Goal: Information Seeking & Learning: Learn about a topic

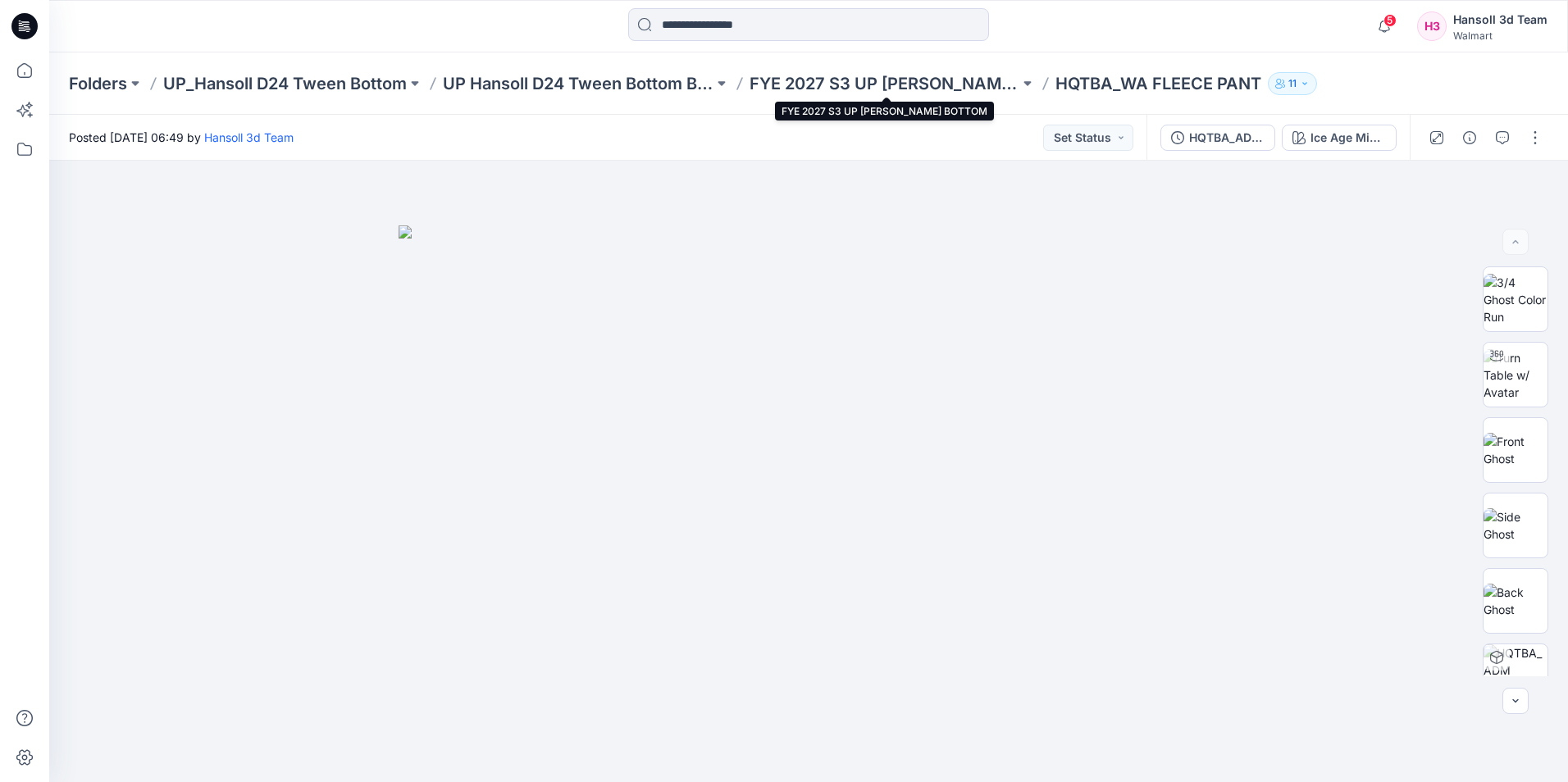
click at [980, 85] on p "FYE 2027 S3 UP [PERSON_NAME] BOTTOM" at bounding box center [886, 83] width 271 height 23
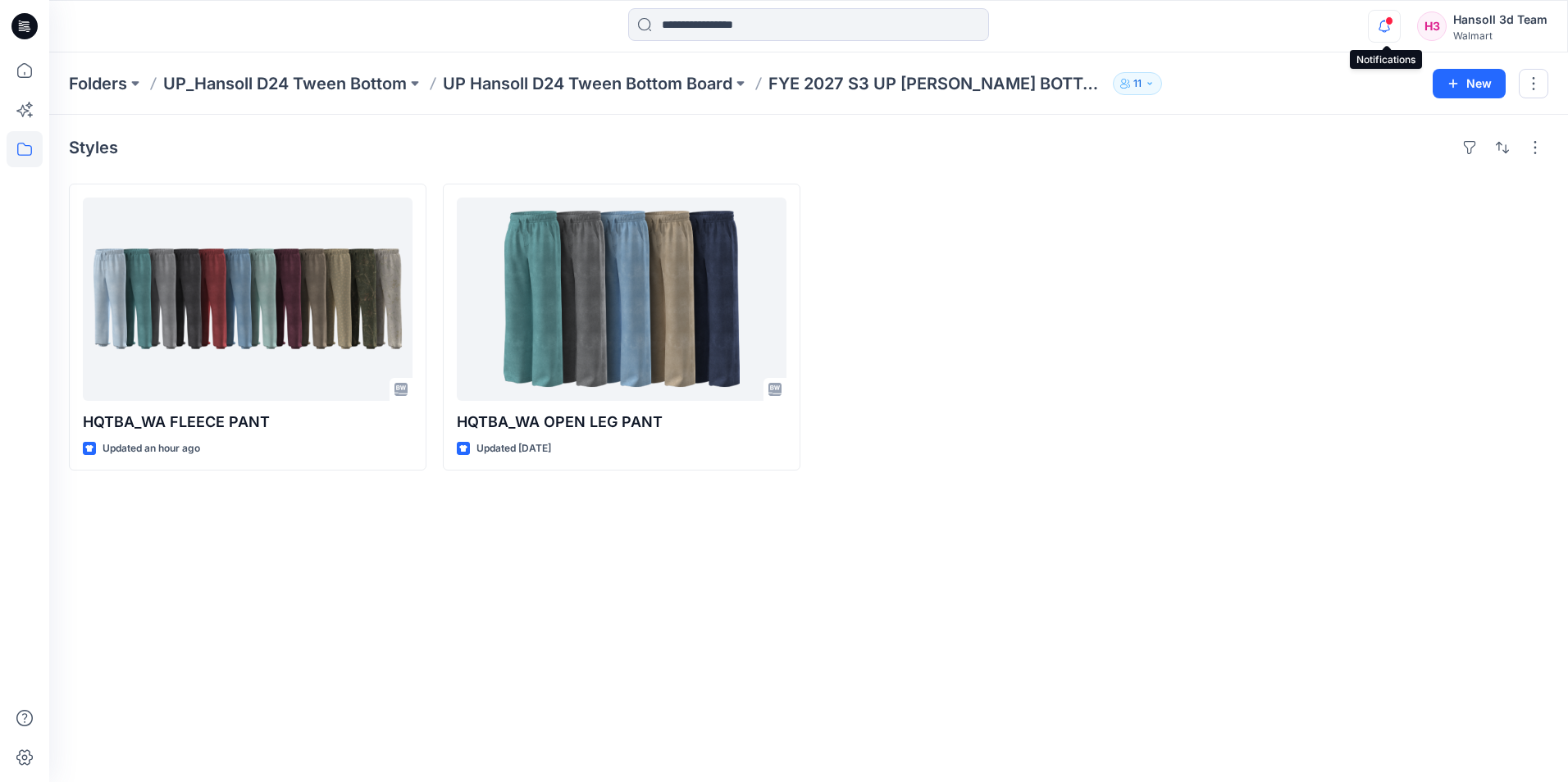
click at [1377, 27] on icon "button" at bounding box center [1384, 26] width 31 height 33
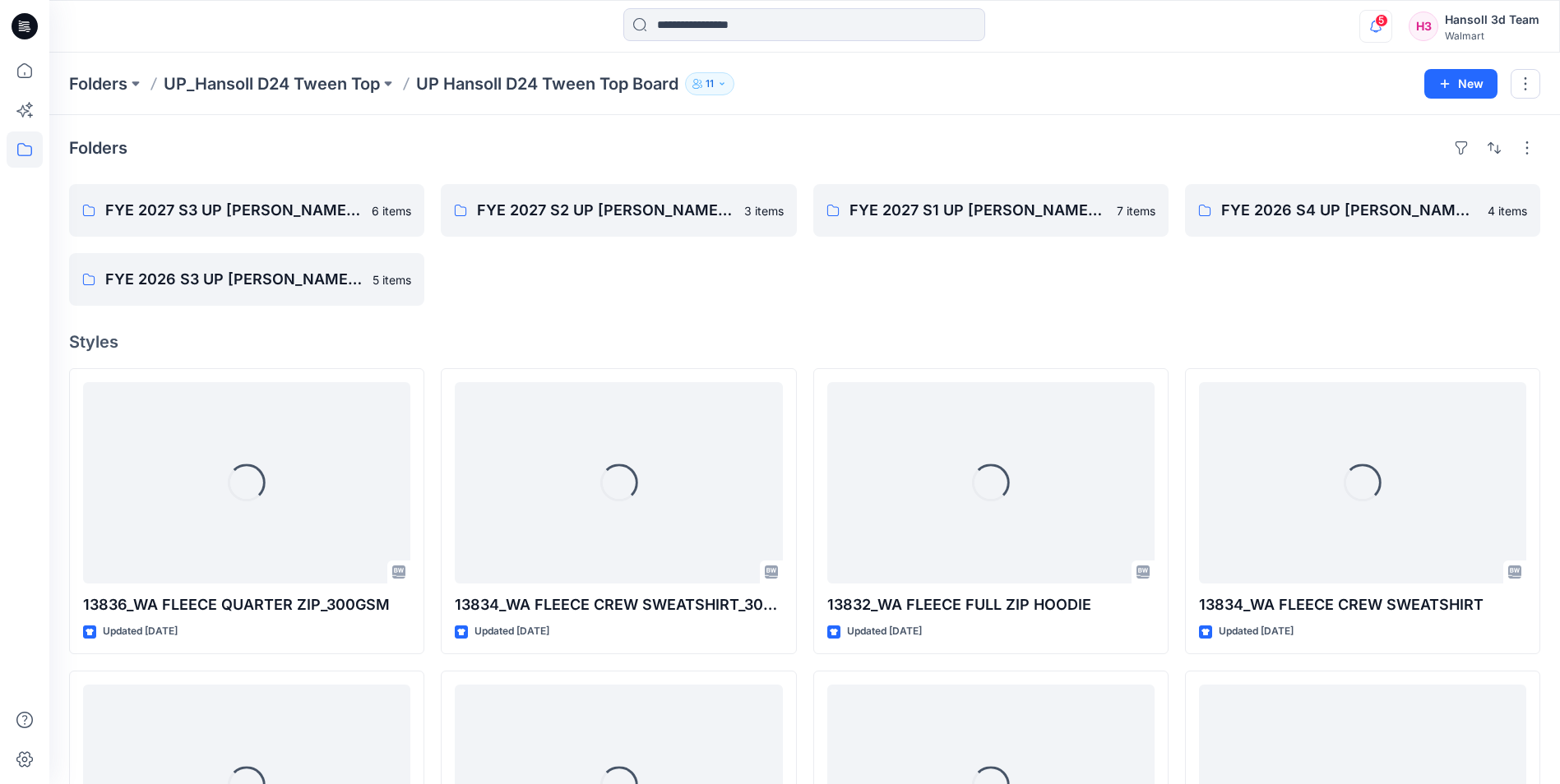
click at [1378, 26] on icon "button" at bounding box center [1376, 26] width 31 height 33
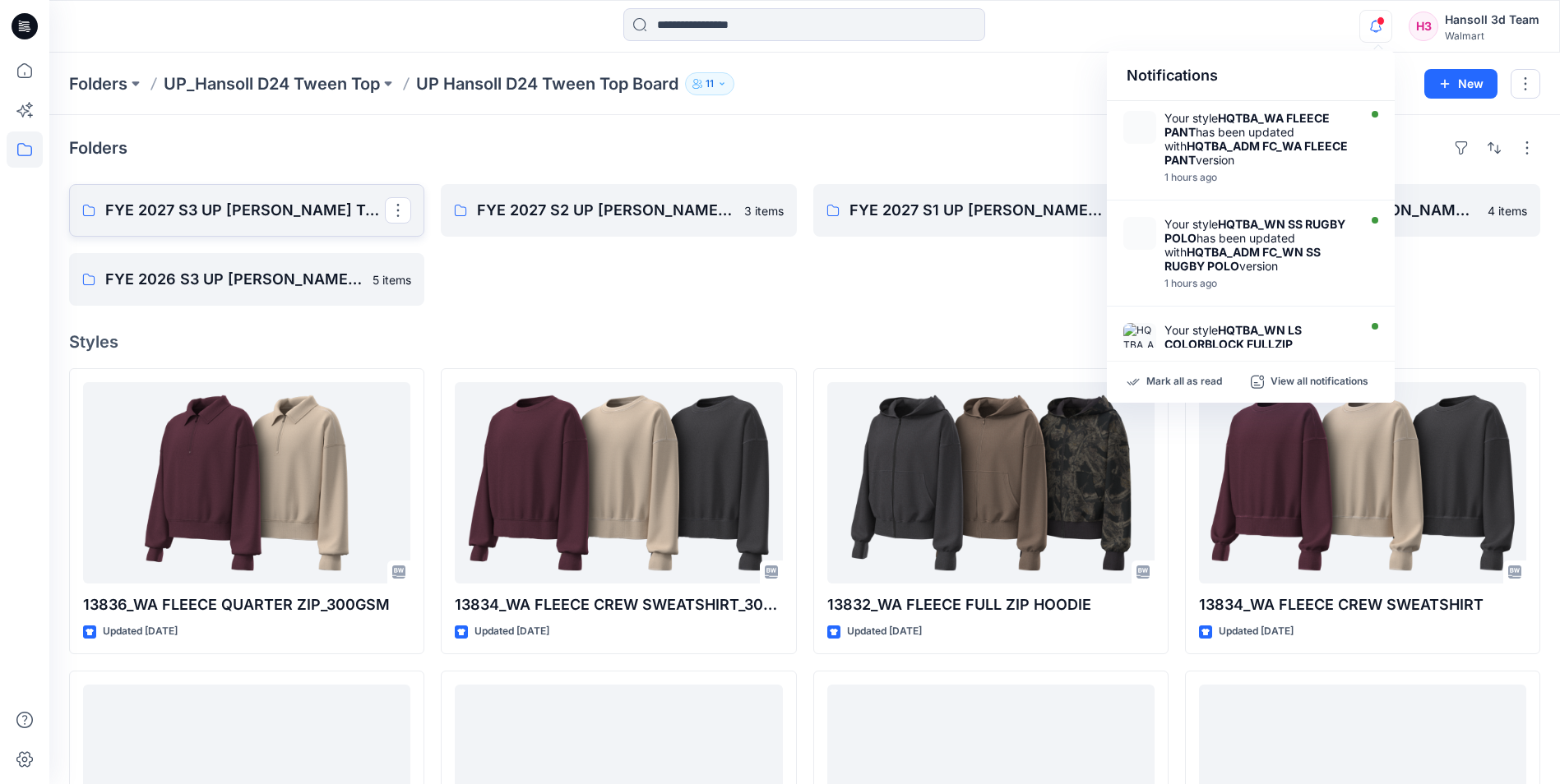
click at [267, 221] on p "FYE 2027 S3 UP HANSOLL TWEEN TOP" at bounding box center [244, 210] width 279 height 23
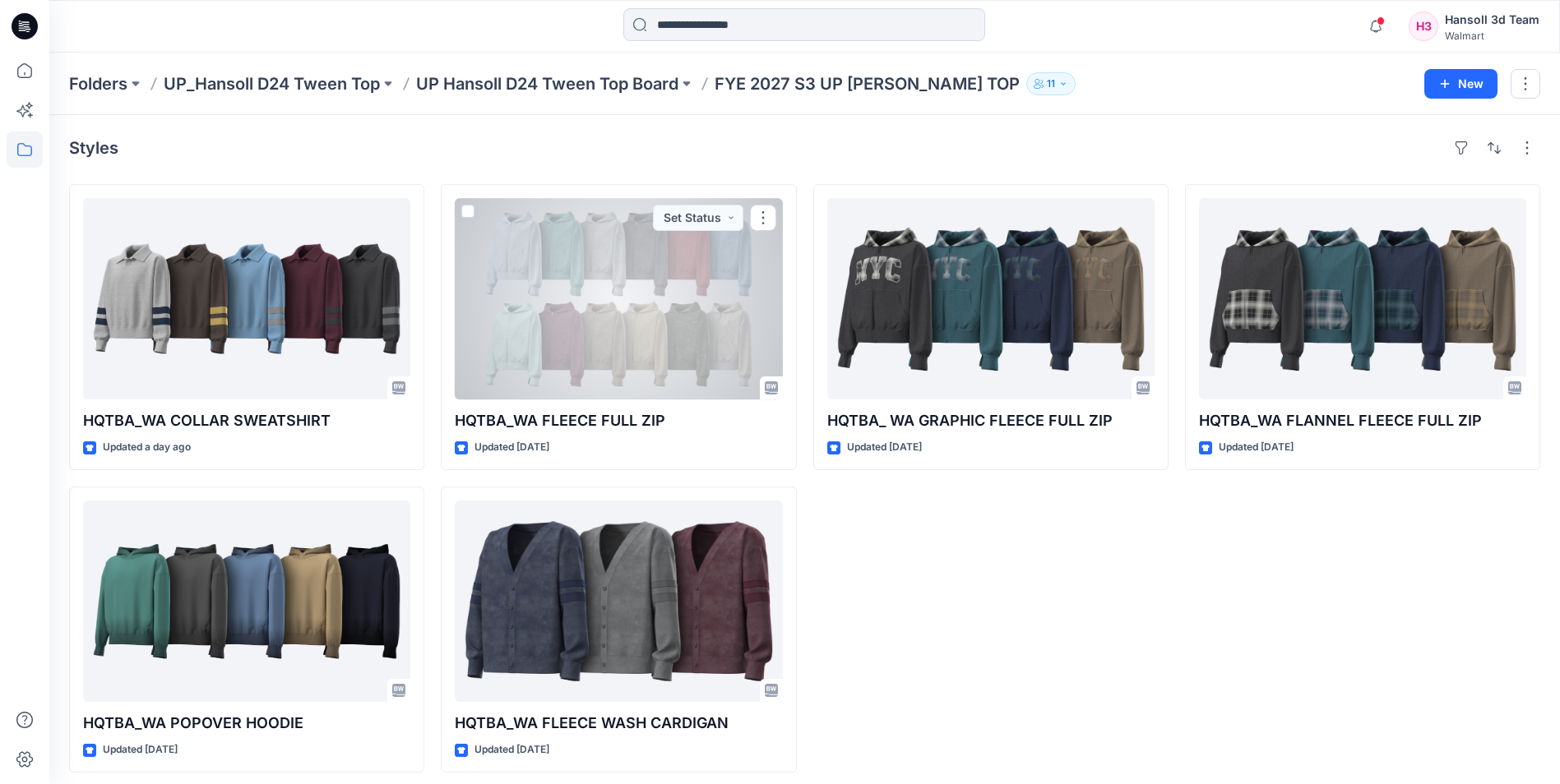
click at [614, 281] on div at bounding box center [619, 298] width 328 height 201
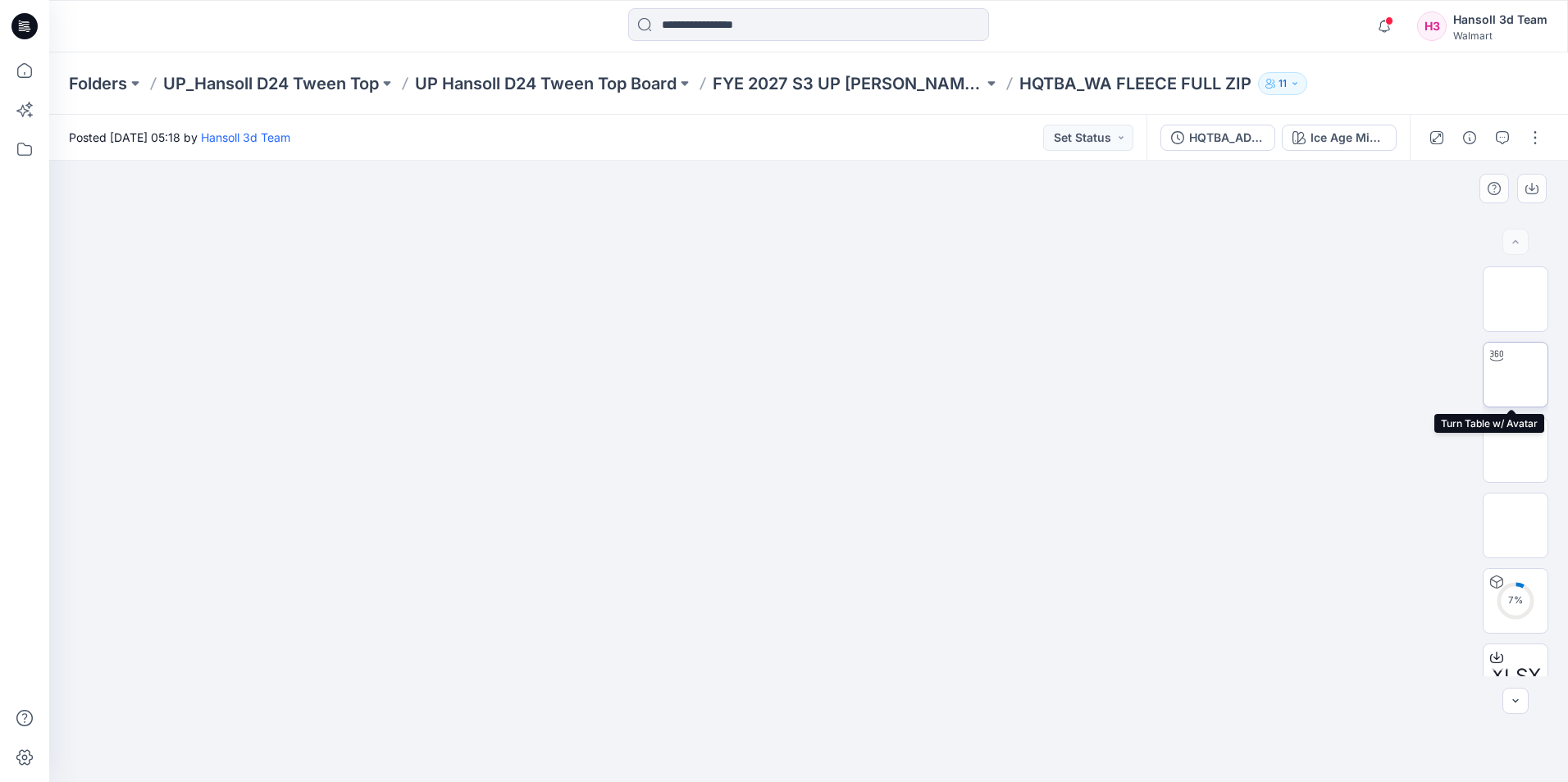
click at [1516, 375] on img at bounding box center [1516, 375] width 0 height 0
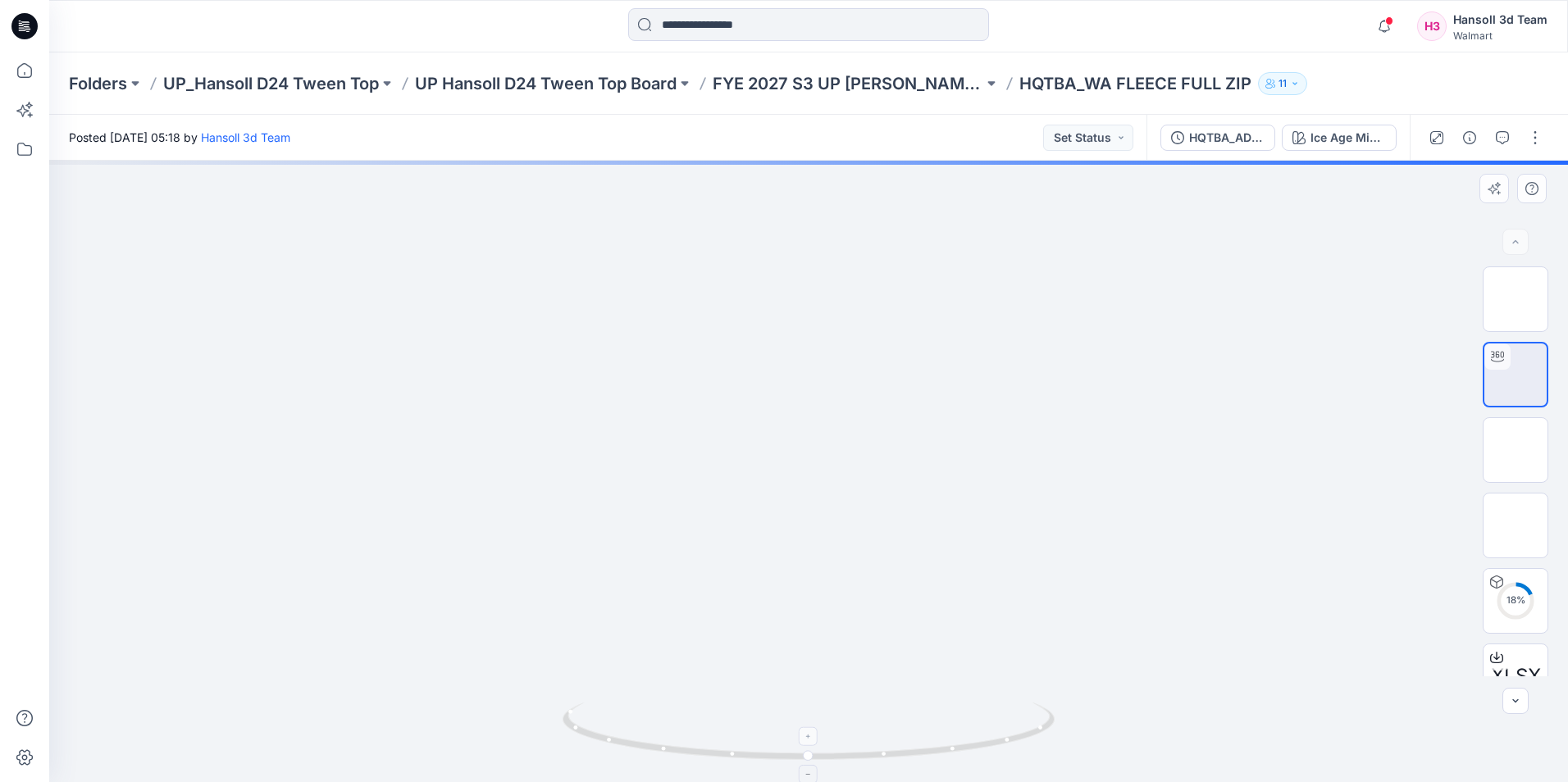
drag, startPoint x: 845, startPoint y: 246, endPoint x: 818, endPoint y: 748, distance: 502.7
click at [818, 748] on div at bounding box center [809, 471] width 1519 height 621
drag, startPoint x: 805, startPoint y: 382, endPoint x: 792, endPoint y: 471, distance: 89.9
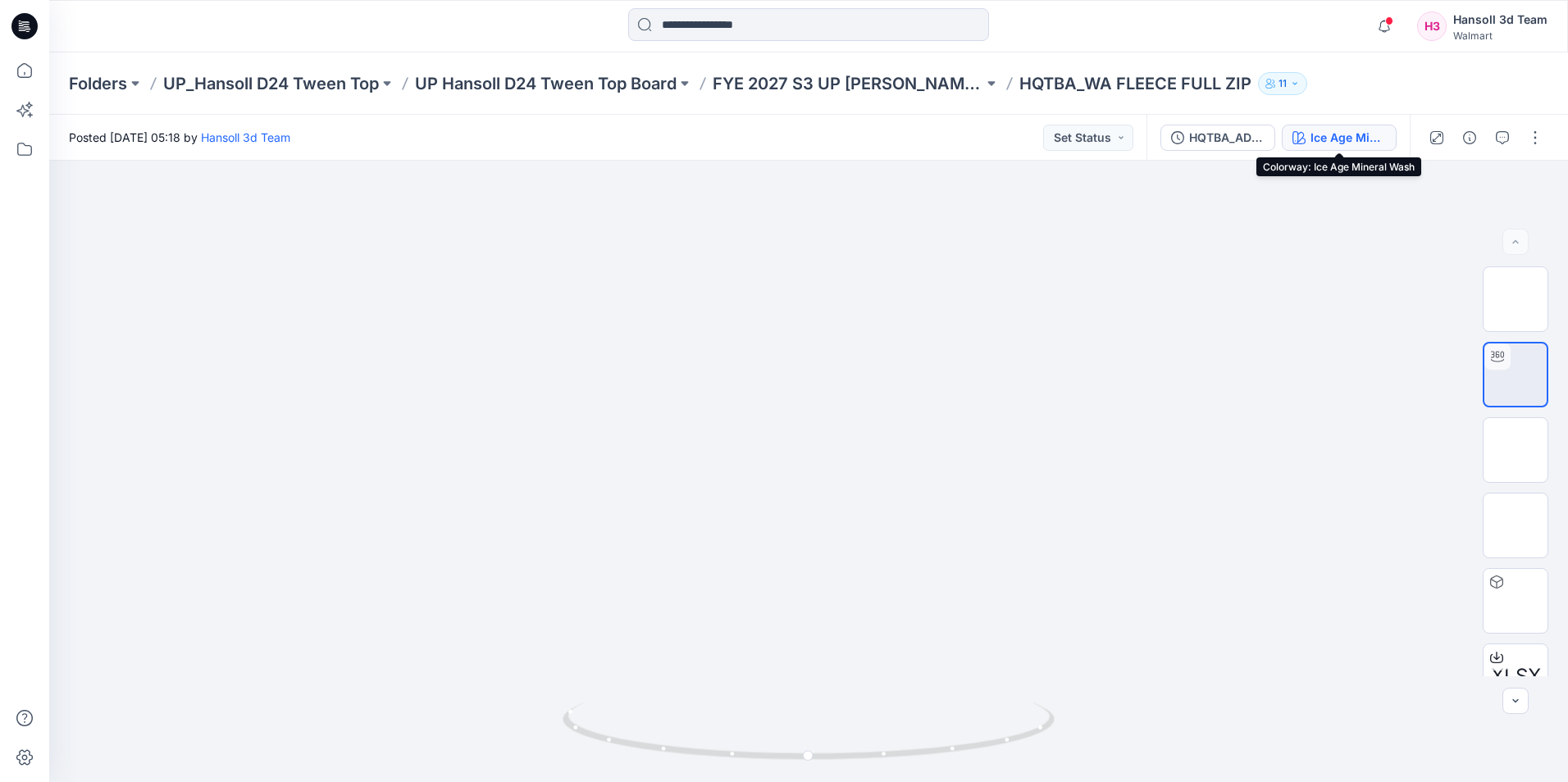
click at [1337, 140] on div "Ice Age Mineral Wash" at bounding box center [1348, 137] width 75 height 18
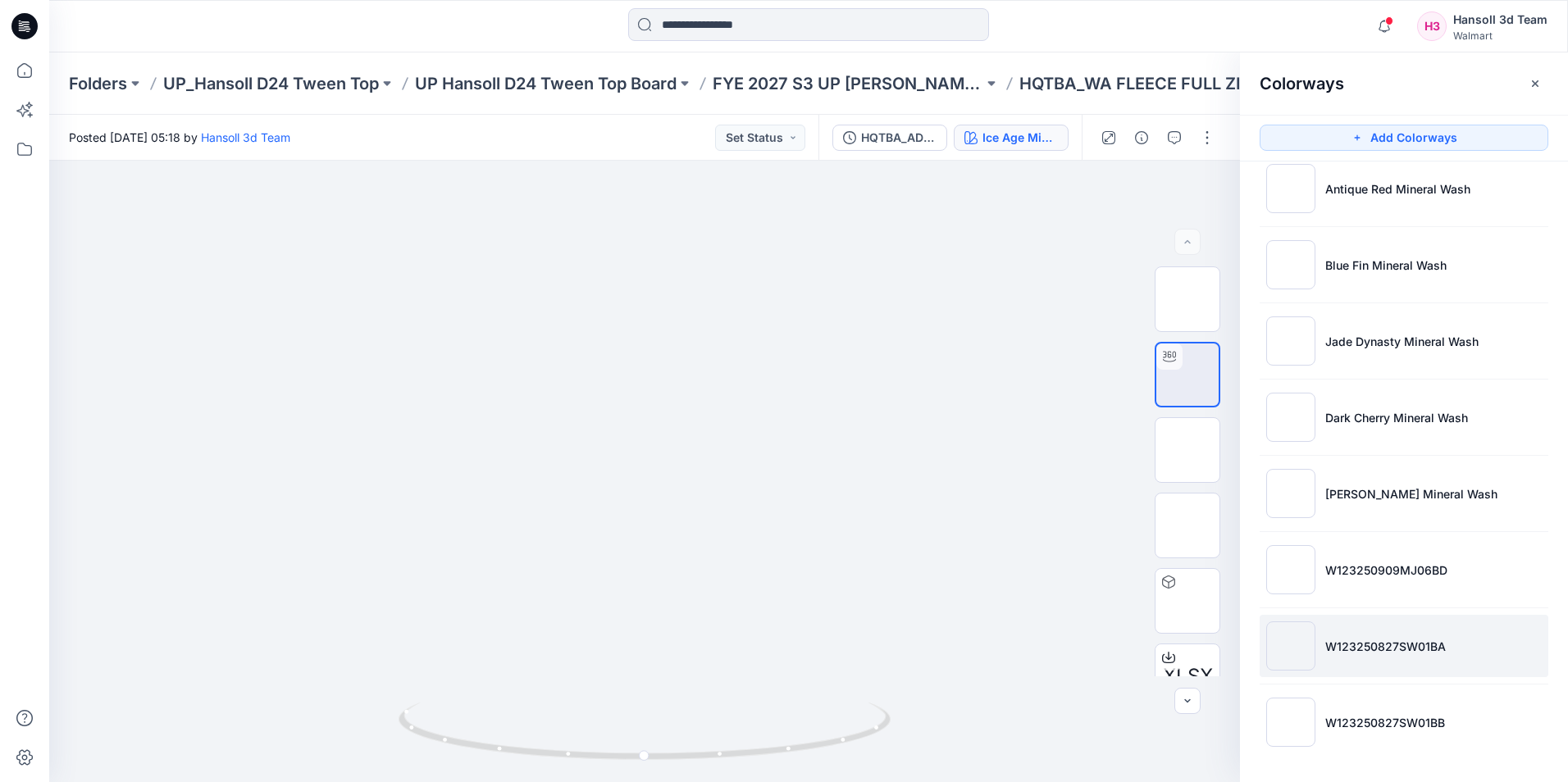
scroll to position [327, 0]
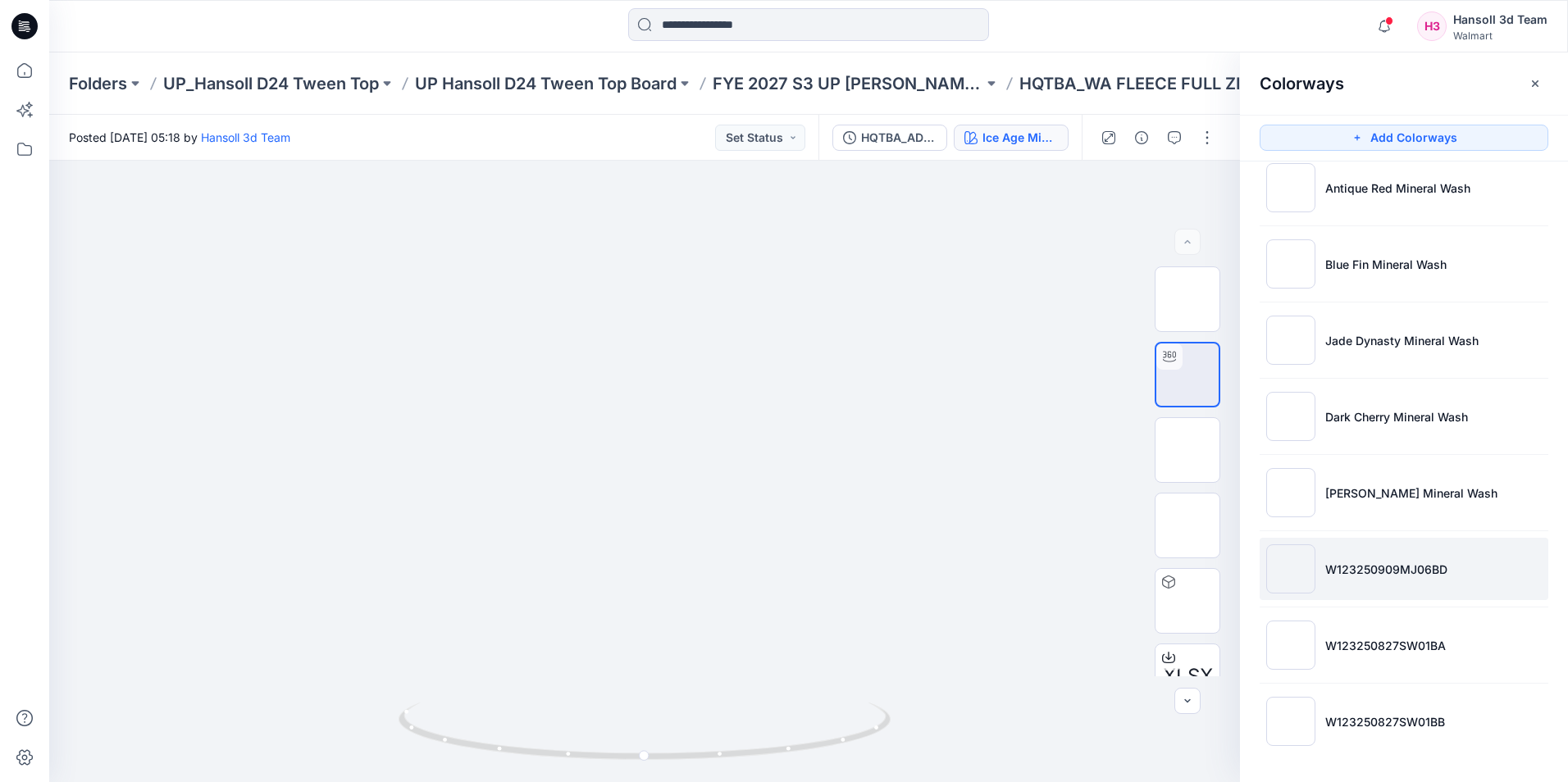
click at [1349, 578] on li "W123250909MJ06BD" at bounding box center [1404, 570] width 289 height 63
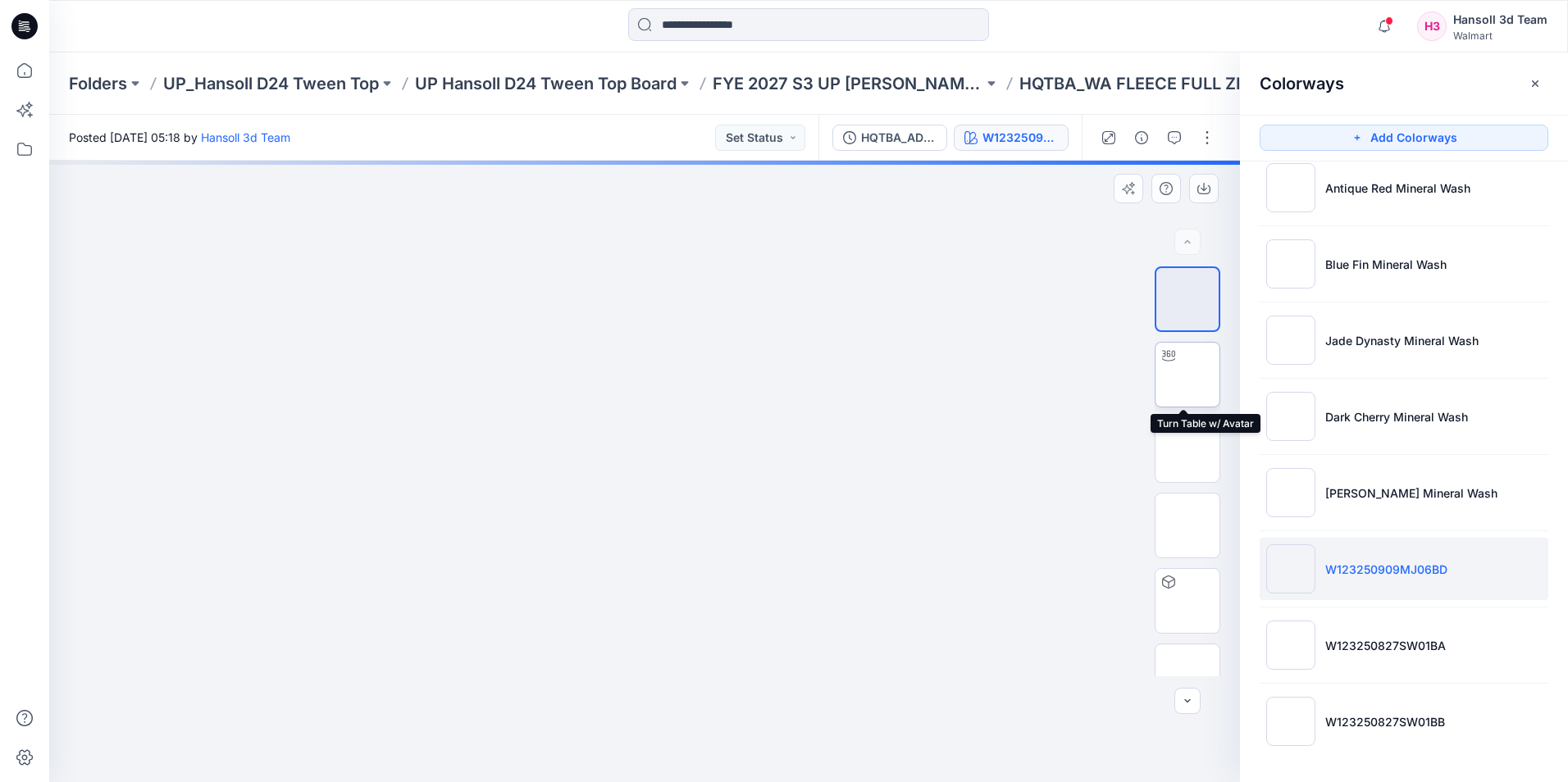
click at [1188, 375] on img at bounding box center [1188, 375] width 0 height 0
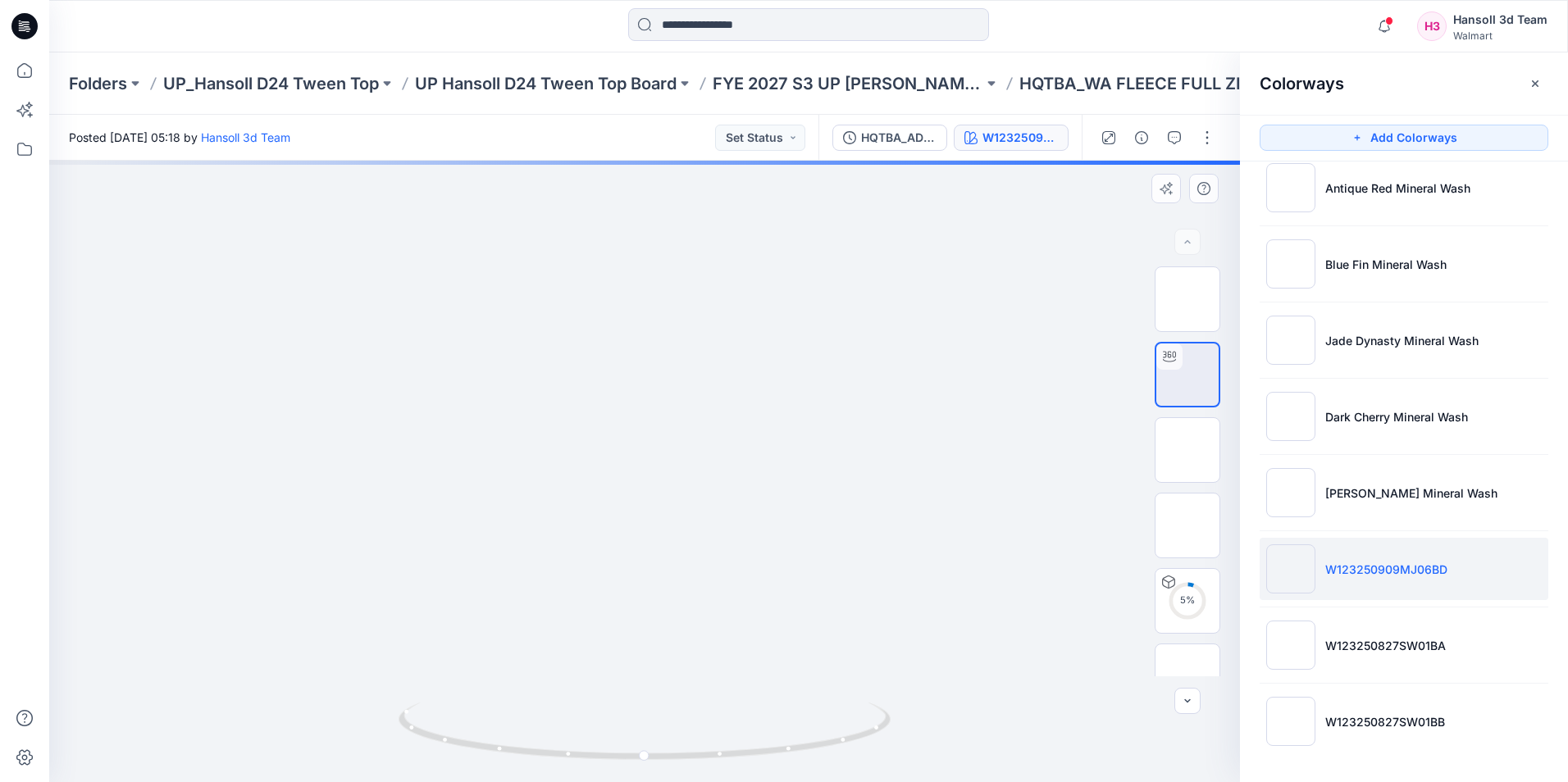
drag, startPoint x: 719, startPoint y: 279, endPoint x: 729, endPoint y: 434, distance: 155.3
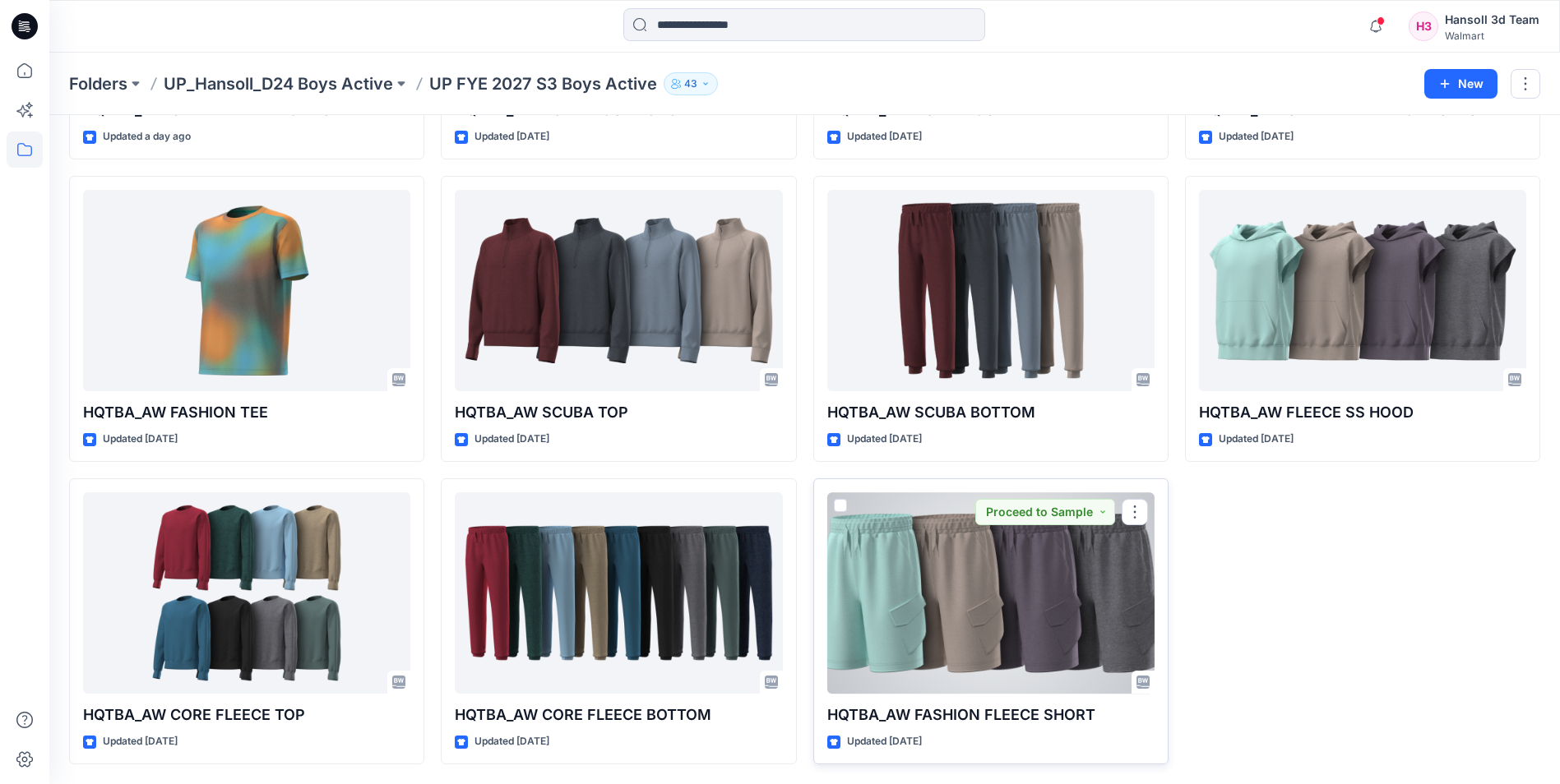
scroll to position [411, 0]
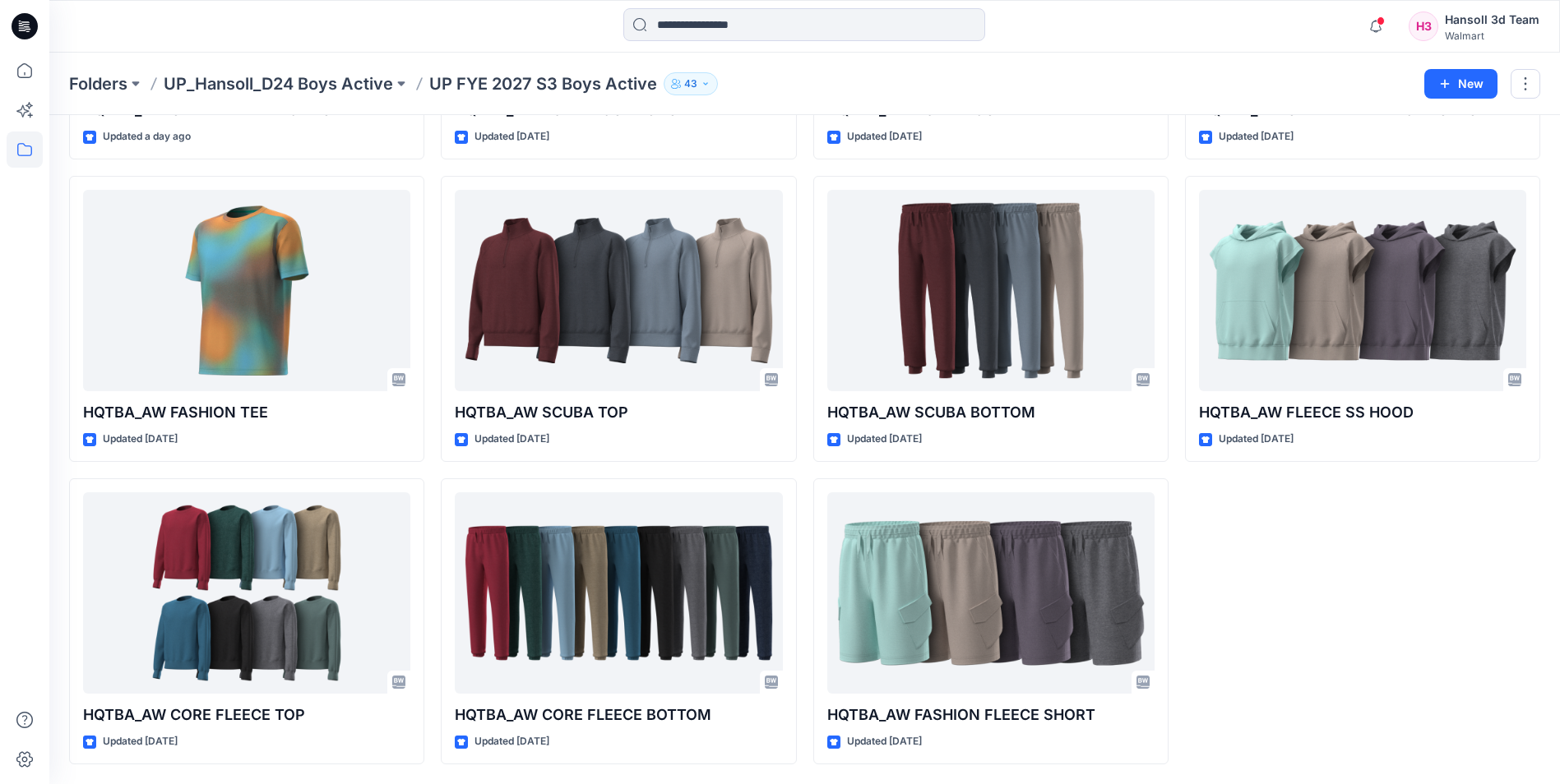
click at [1329, 666] on div "HQTBA_AW OLX PIPED FLEECE BOTTOM Updated [DATE] HQTBA_AW FLEECE SS HOOD Updated…" at bounding box center [1362, 319] width 356 height 891
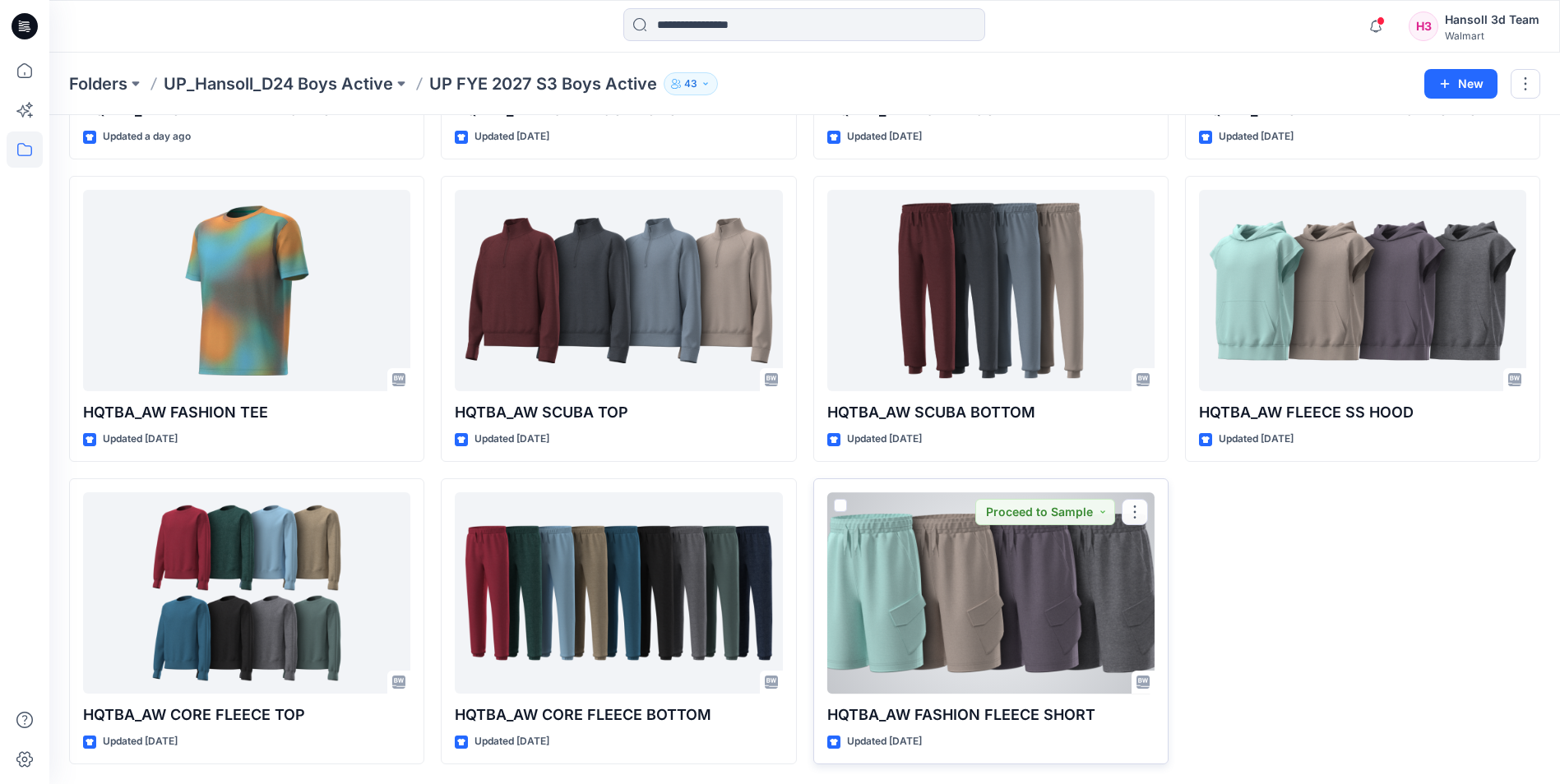
click at [1056, 622] on div at bounding box center [991, 592] width 328 height 201
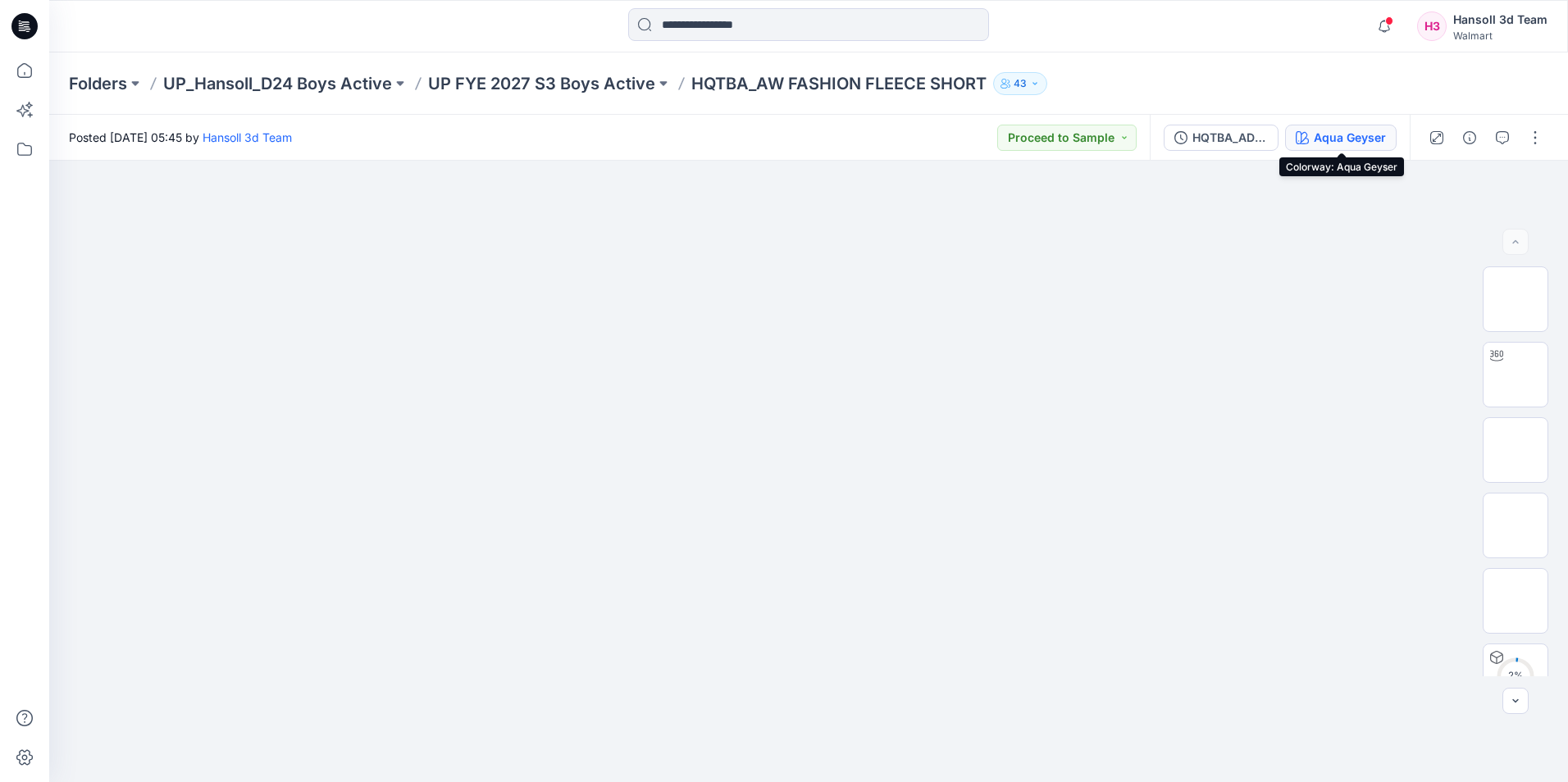
click at [1321, 134] on div "Aqua Geyser" at bounding box center [1350, 137] width 72 height 18
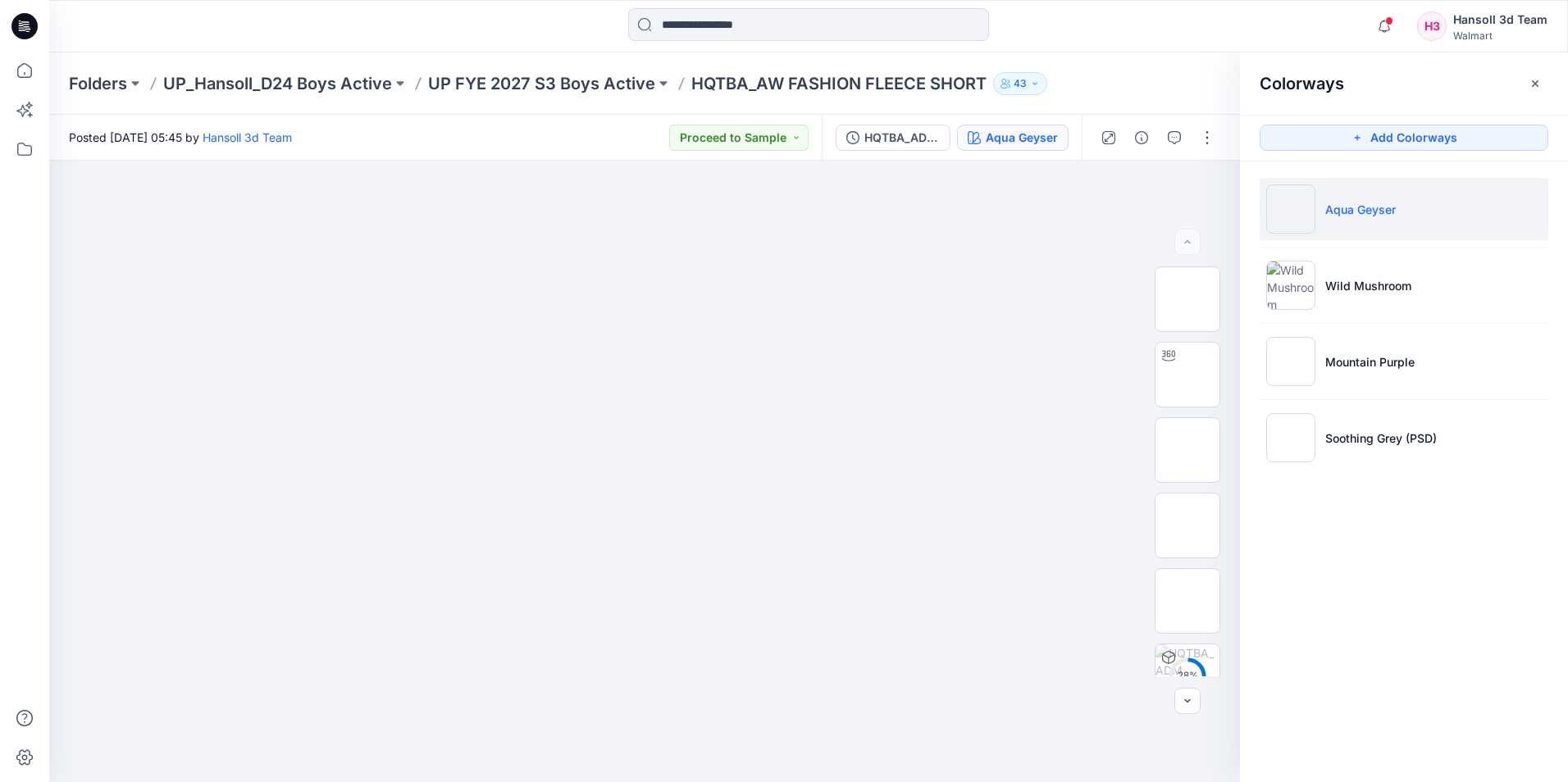
click at [505, 68] on div "Folders UP_Hansoll_D24 Boys Active UP FYE 2027 S3 Boys Active HQTBA_AW FASHION …" at bounding box center [809, 84] width 1519 height 63
click at [508, 83] on p "UP FYE 2027 S3 Boys Active" at bounding box center [542, 83] width 227 height 23
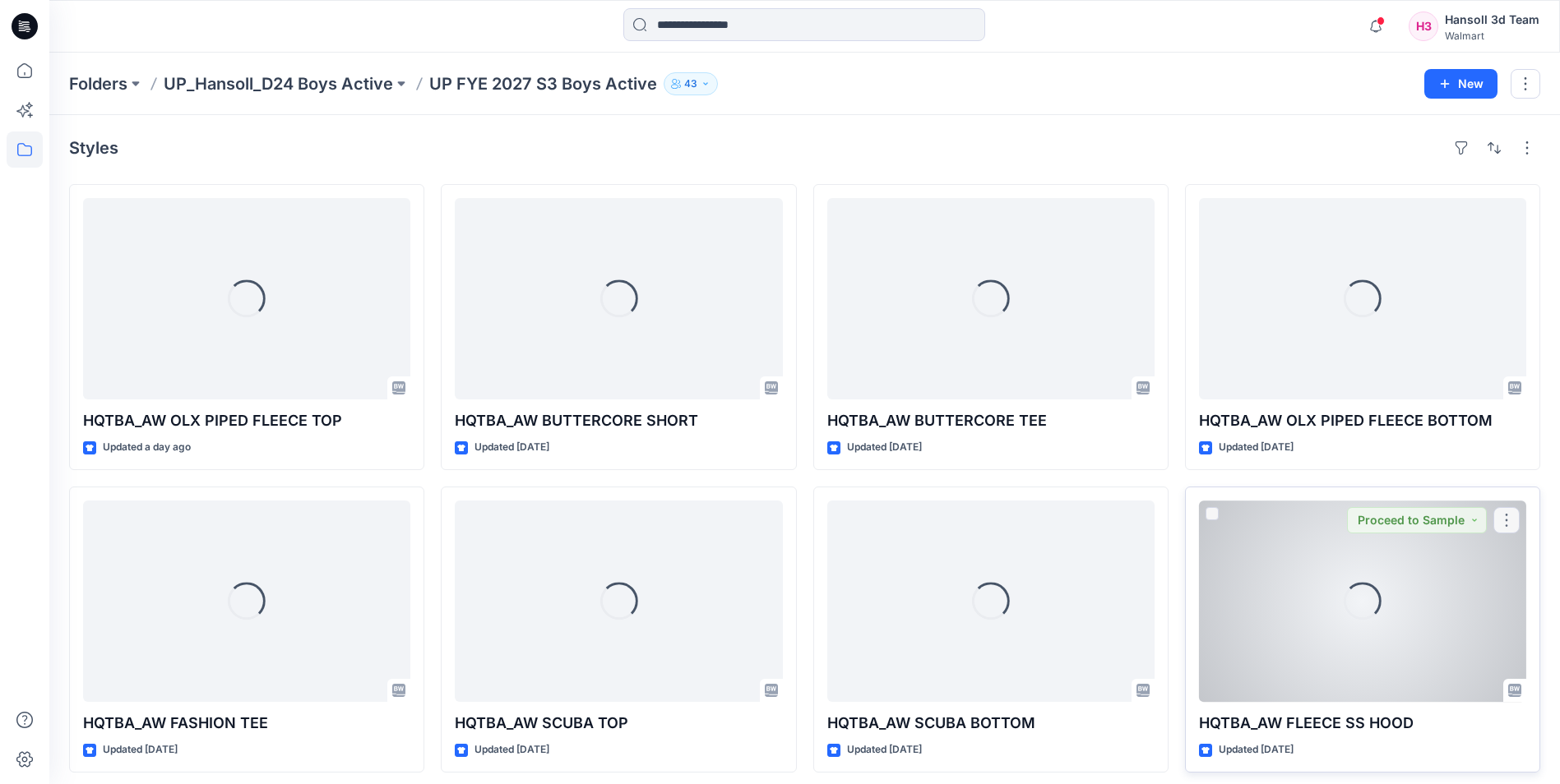
scroll to position [311, 0]
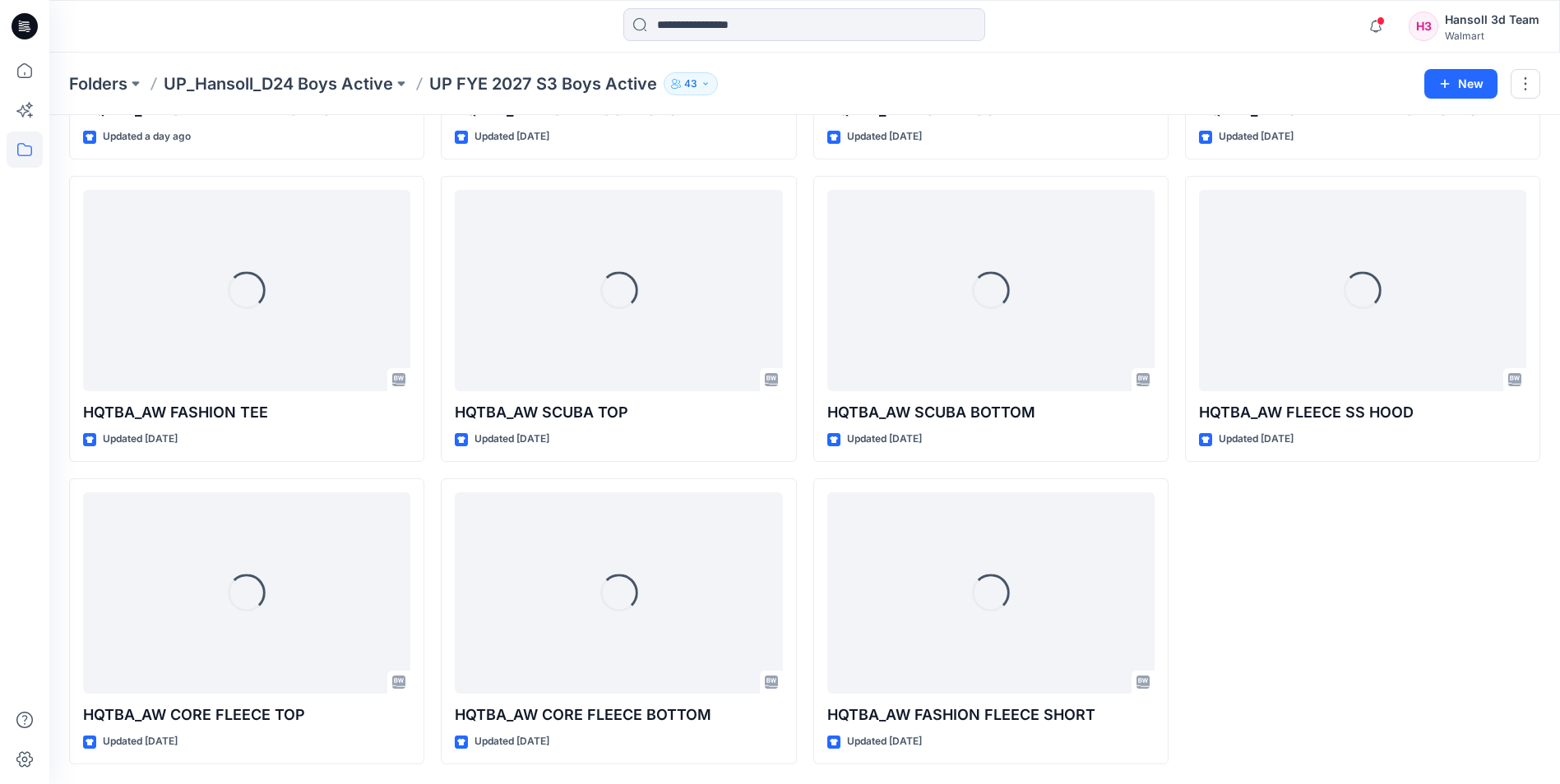
click at [1288, 621] on div "Loading... HQTBA_AW OLX PIPED FLEECE BOTTOM Updated 7 days ago Loading... HQTBA…" at bounding box center [1362, 319] width 356 height 891
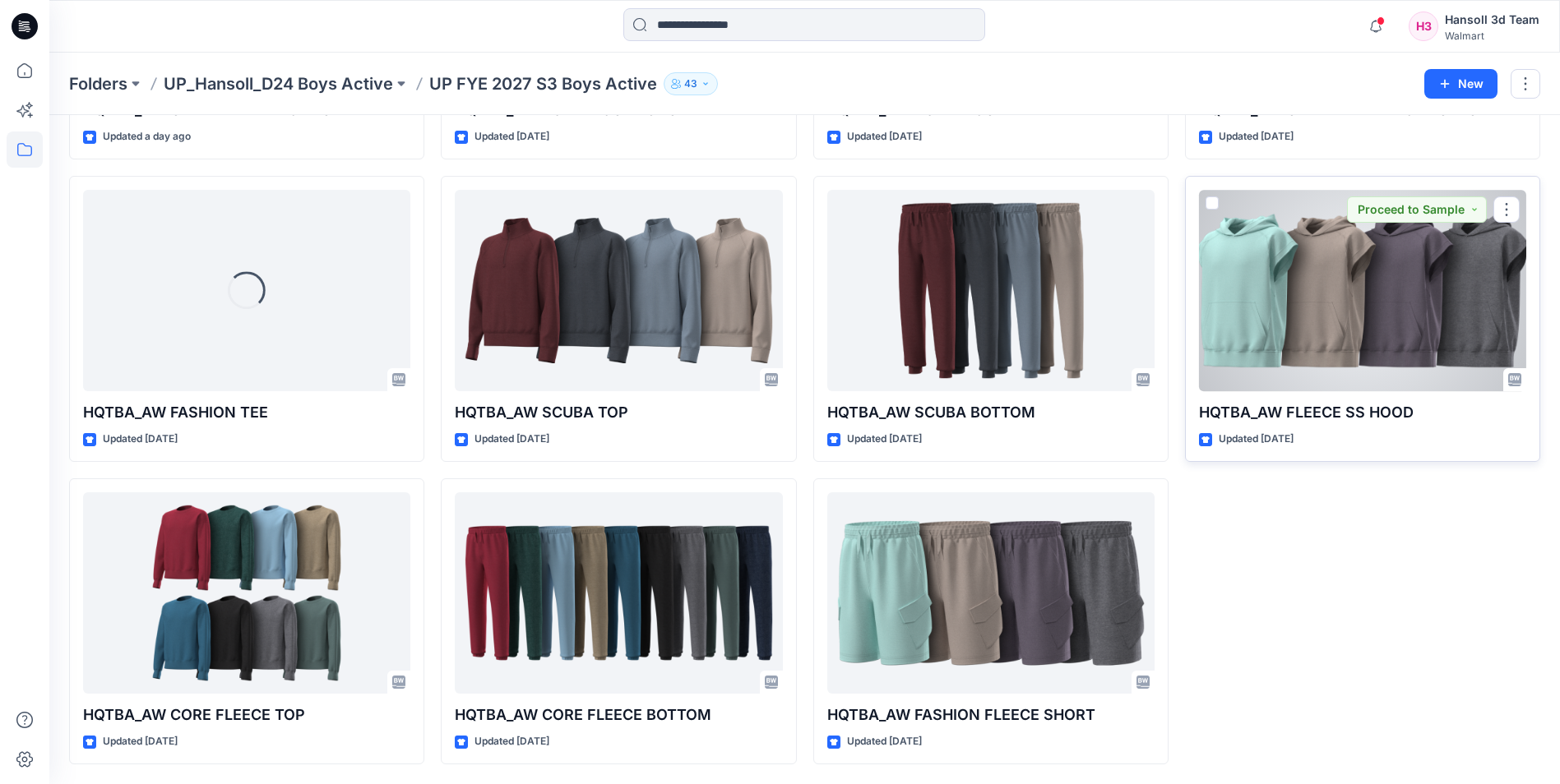
click at [1307, 254] on div at bounding box center [1363, 290] width 328 height 201
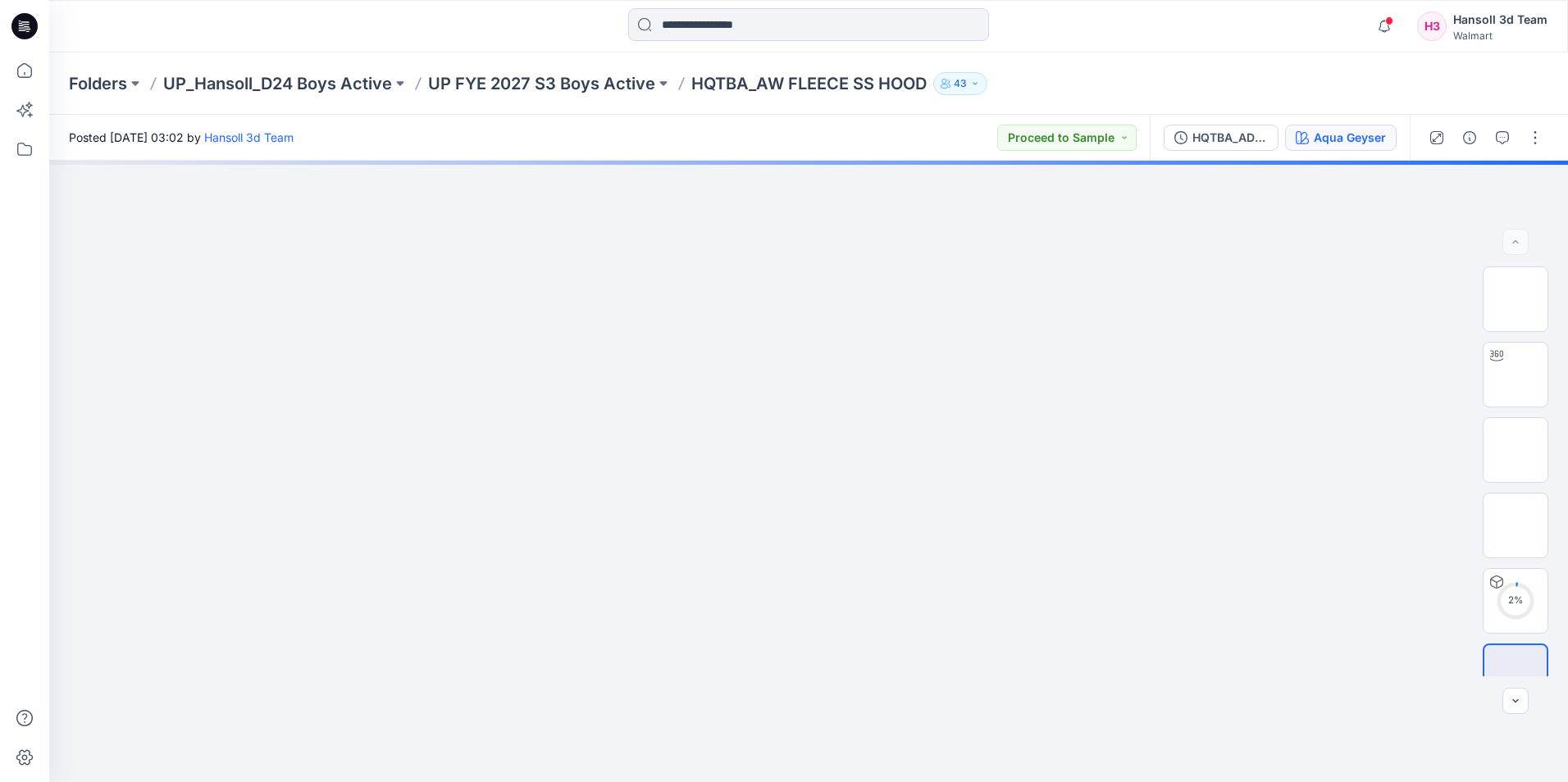
click at [1316, 132] on div "Aqua Geyser" at bounding box center [1350, 137] width 72 height 18
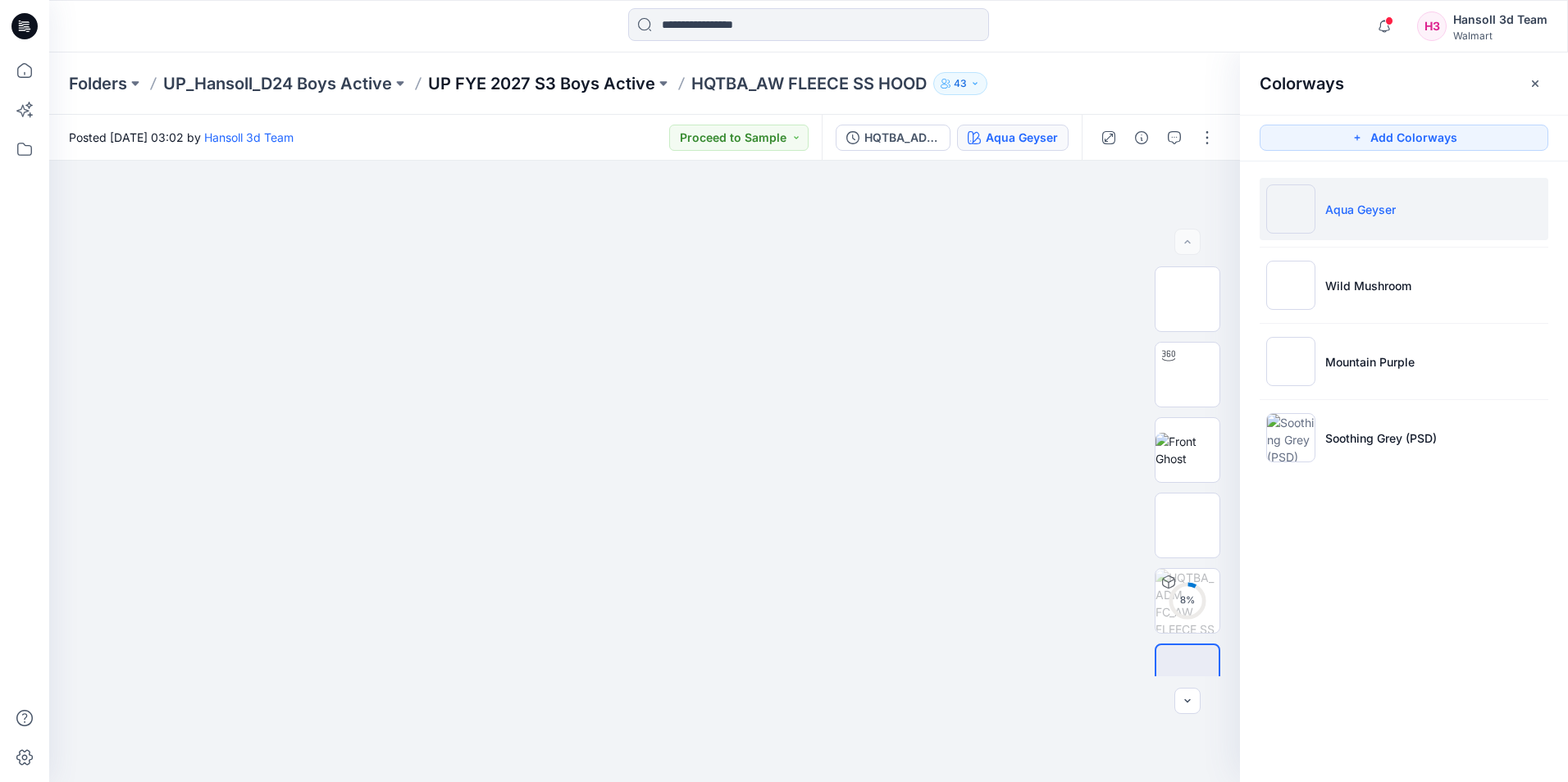
click at [632, 85] on p "UP FYE 2027 S3 Boys Active" at bounding box center [542, 83] width 227 height 23
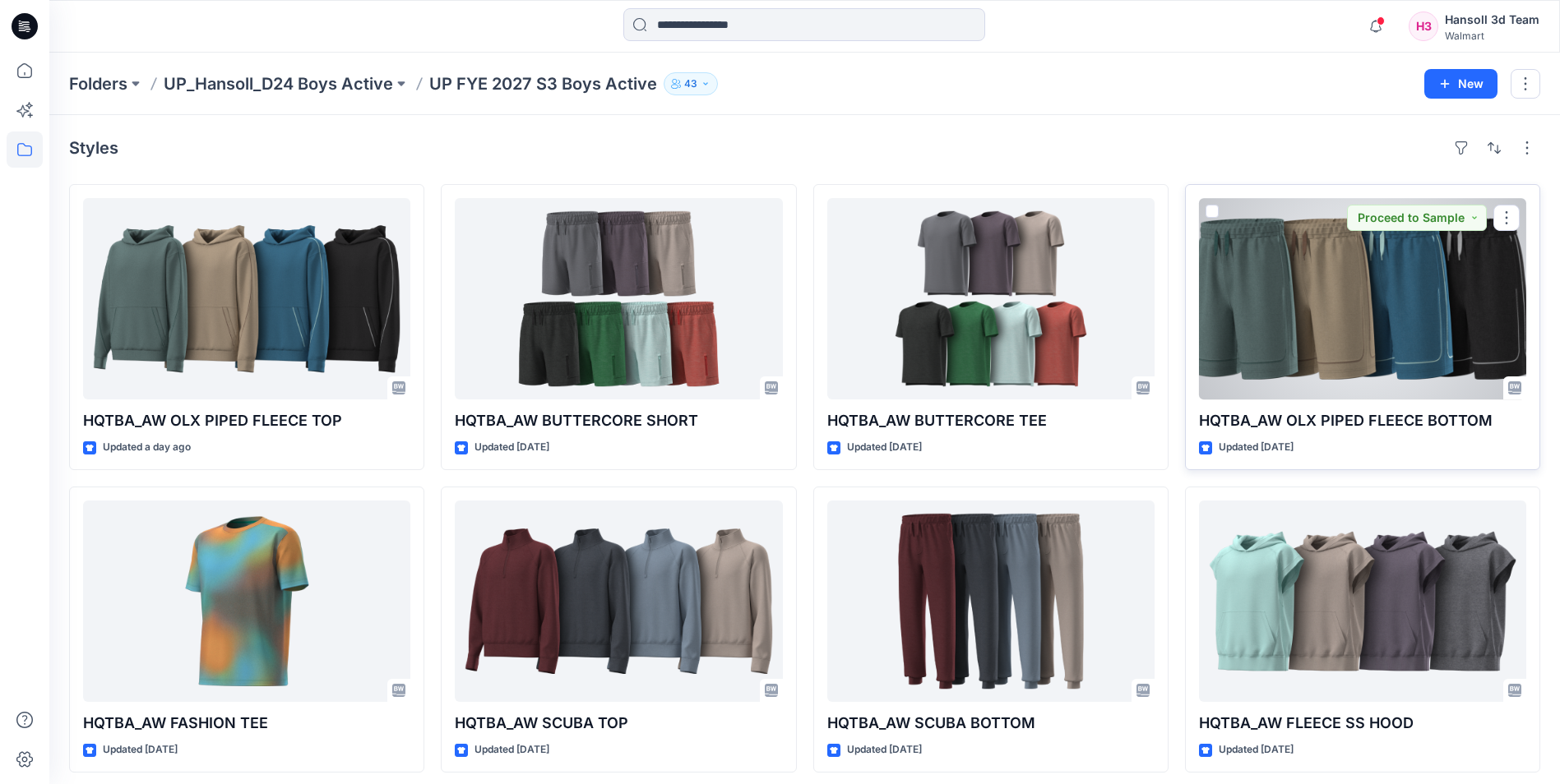
click at [1389, 331] on div at bounding box center [1363, 298] width 328 height 201
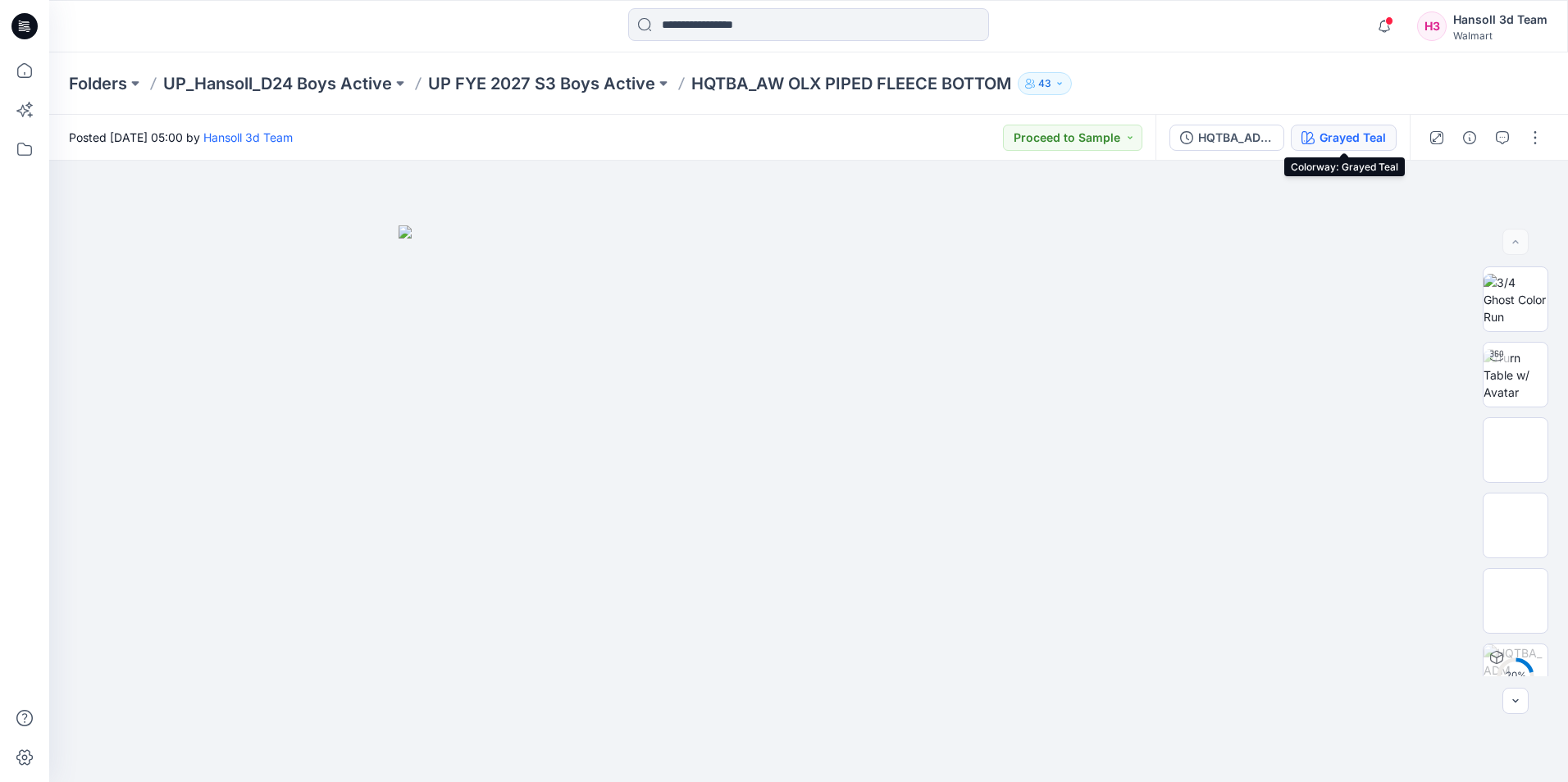
click at [1310, 141] on icon "button" at bounding box center [1309, 138] width 14 height 14
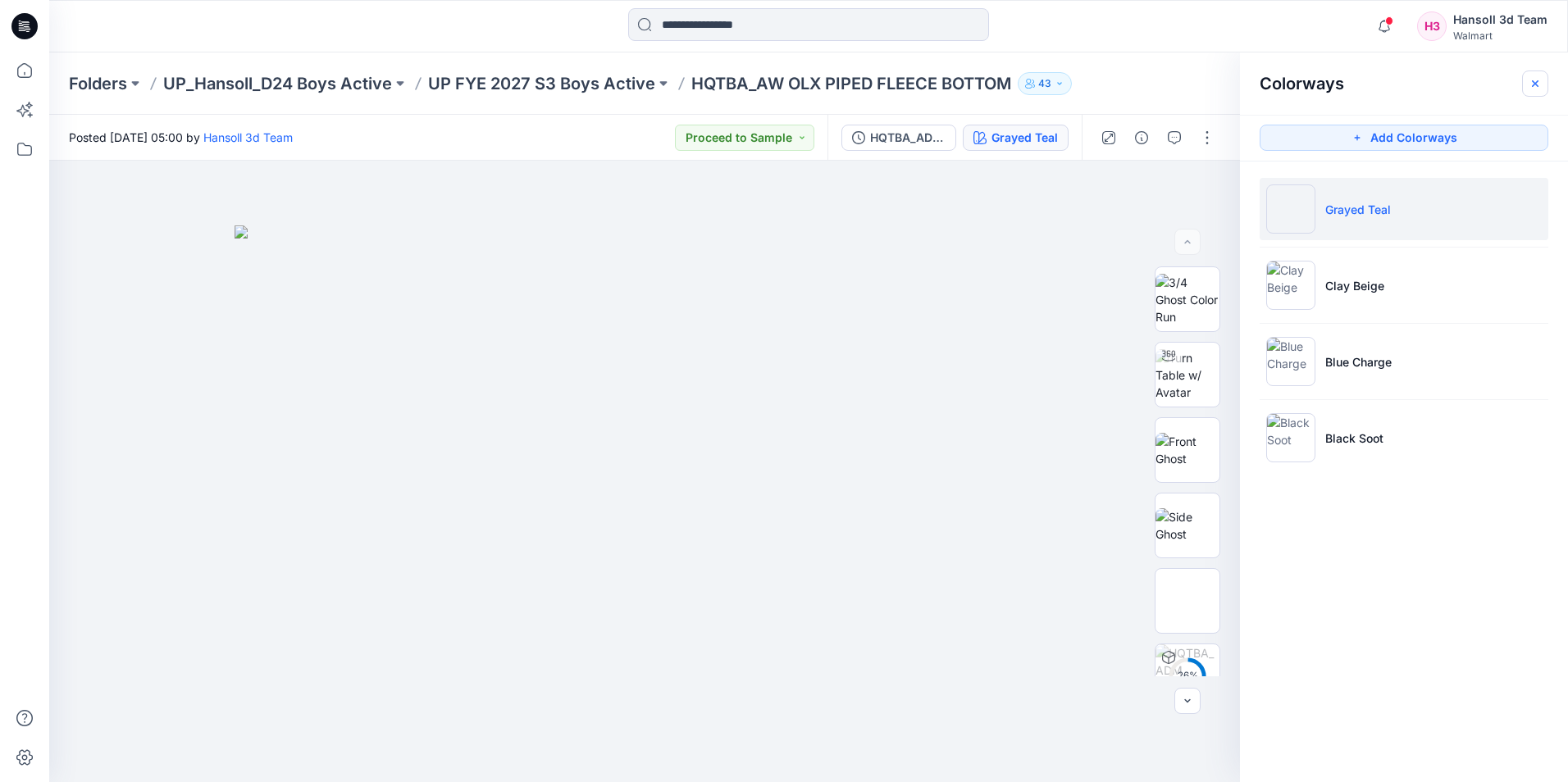
click at [1528, 92] on button "button" at bounding box center [1535, 83] width 26 height 26
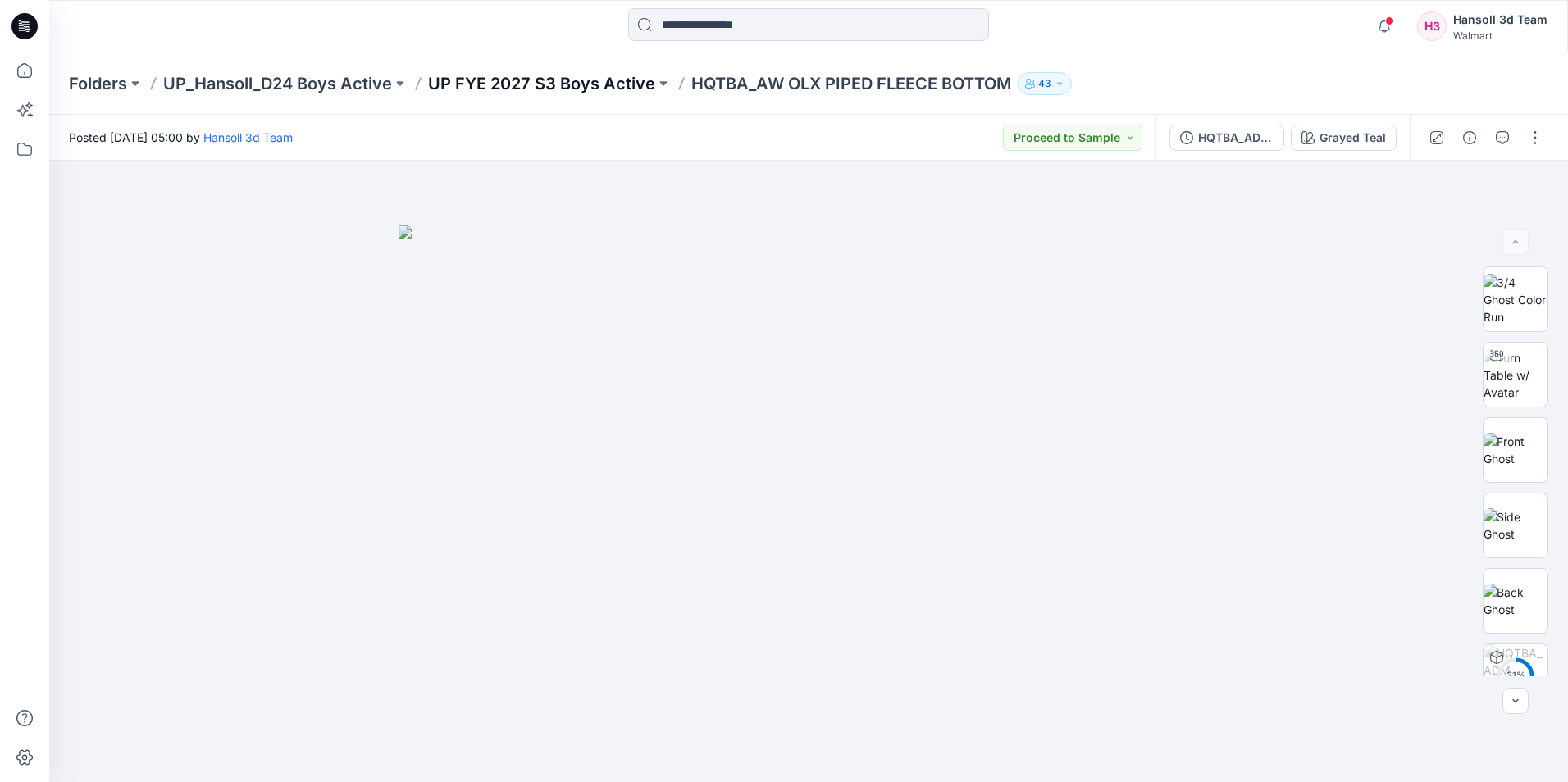
click at [560, 80] on p "UP FYE 2027 S3 Boys Active" at bounding box center [542, 83] width 227 height 23
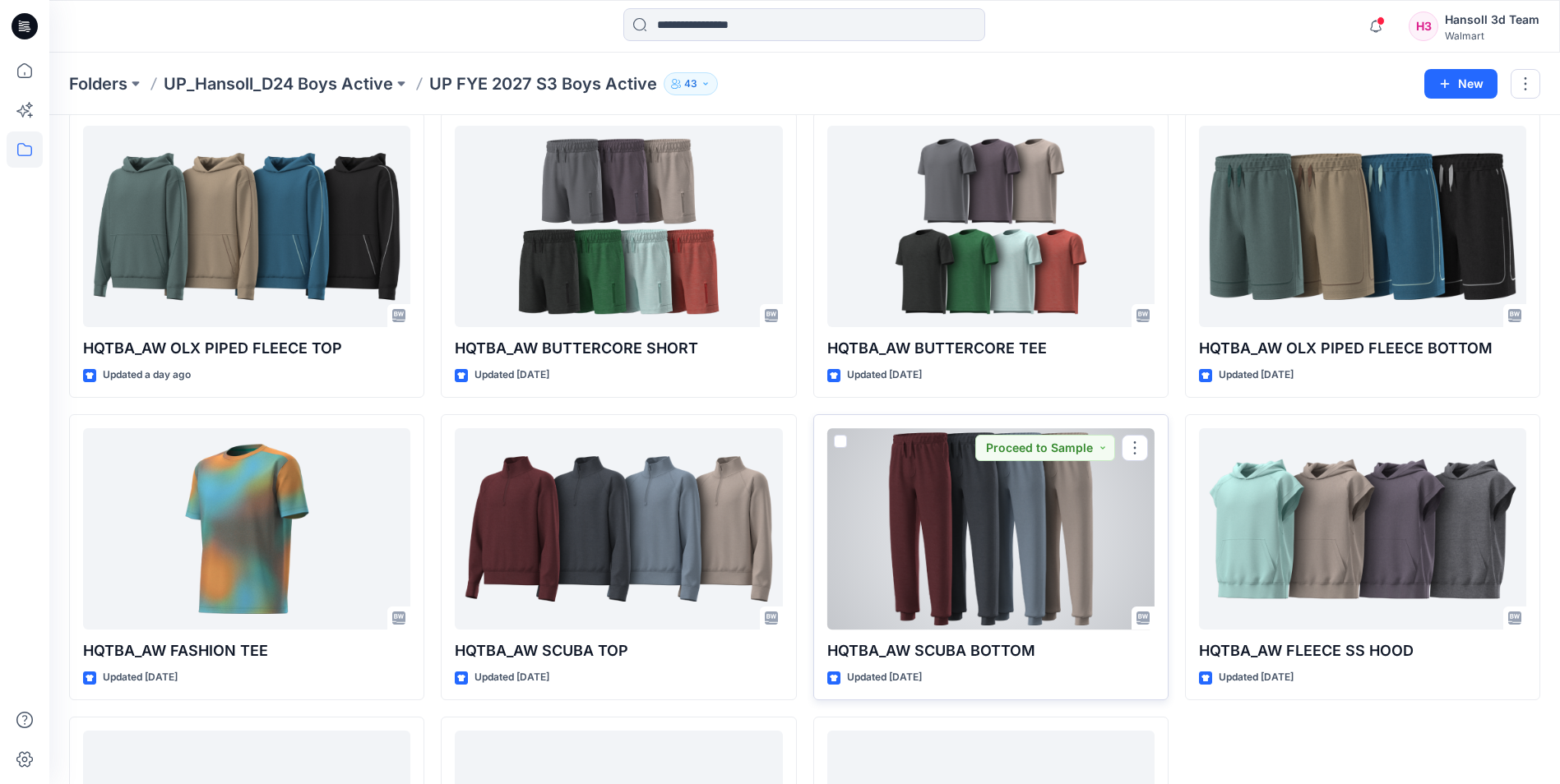
scroll to position [165, 0]
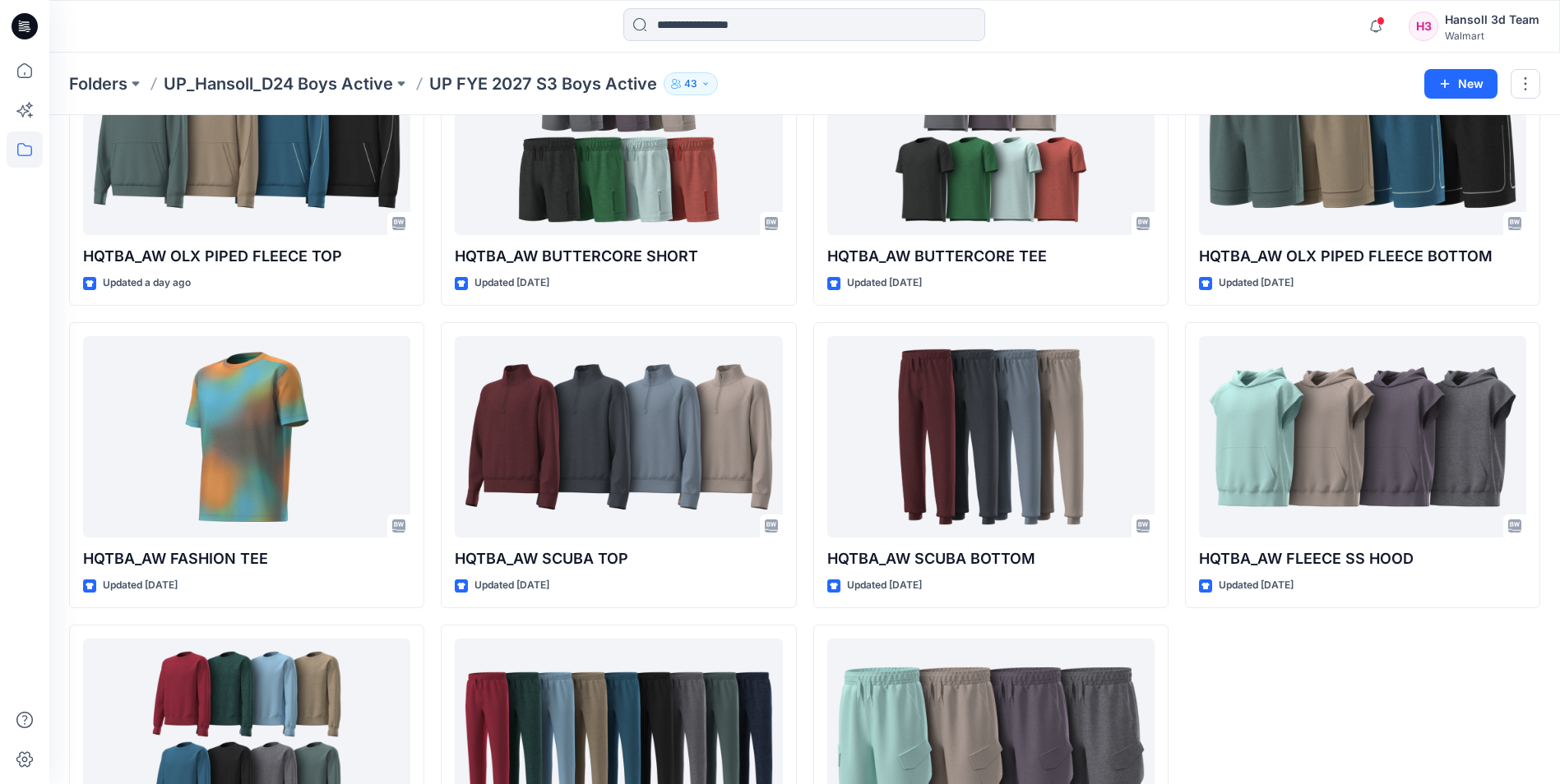
click at [1330, 676] on div "HQTBA_AW OLX PIPED FLEECE BOTTOM Updated 7 days ago HQTBA_AW FLEECE SS HOOD Upd…" at bounding box center [1362, 465] width 356 height 891
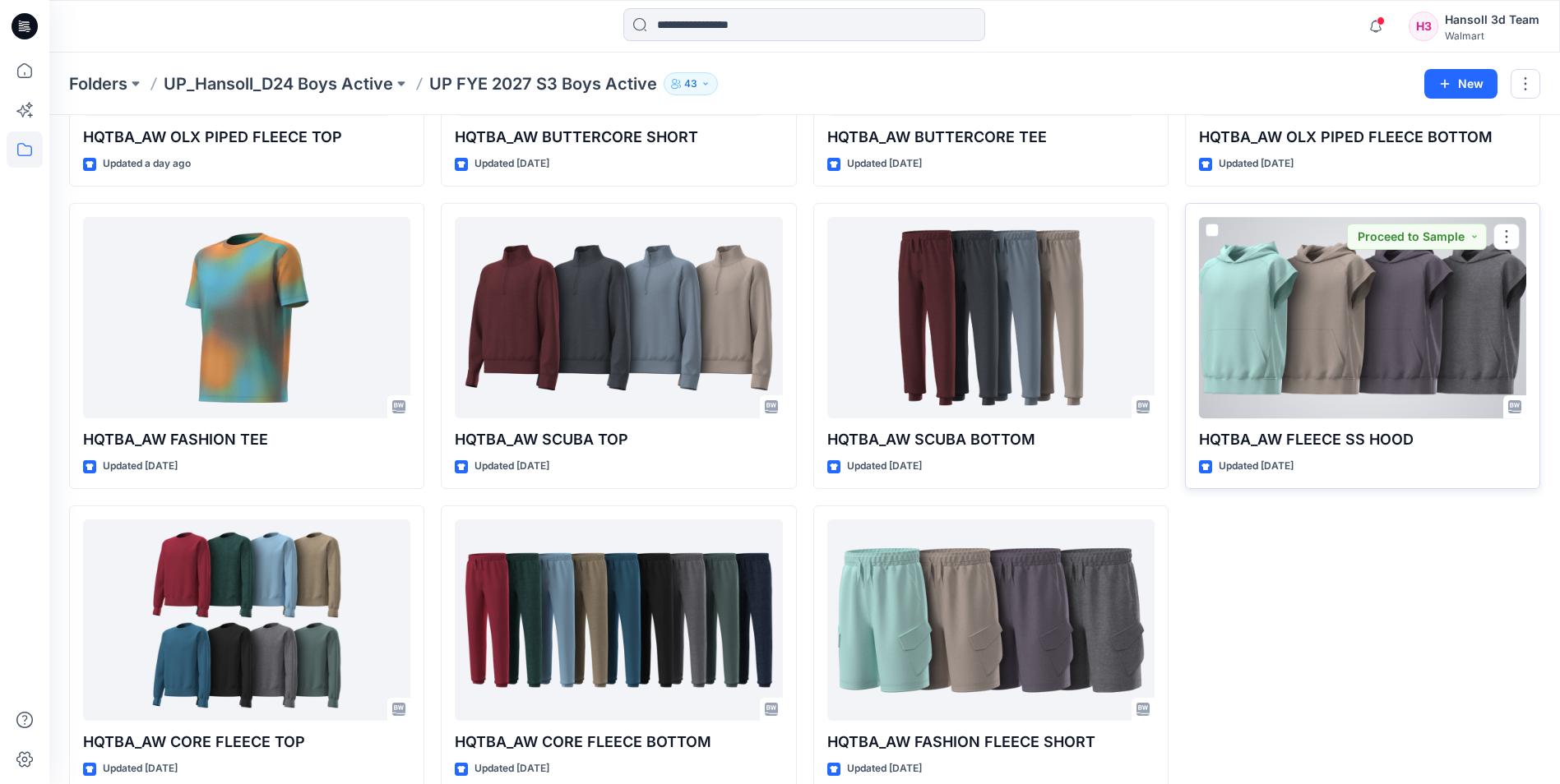
scroll to position [311, 0]
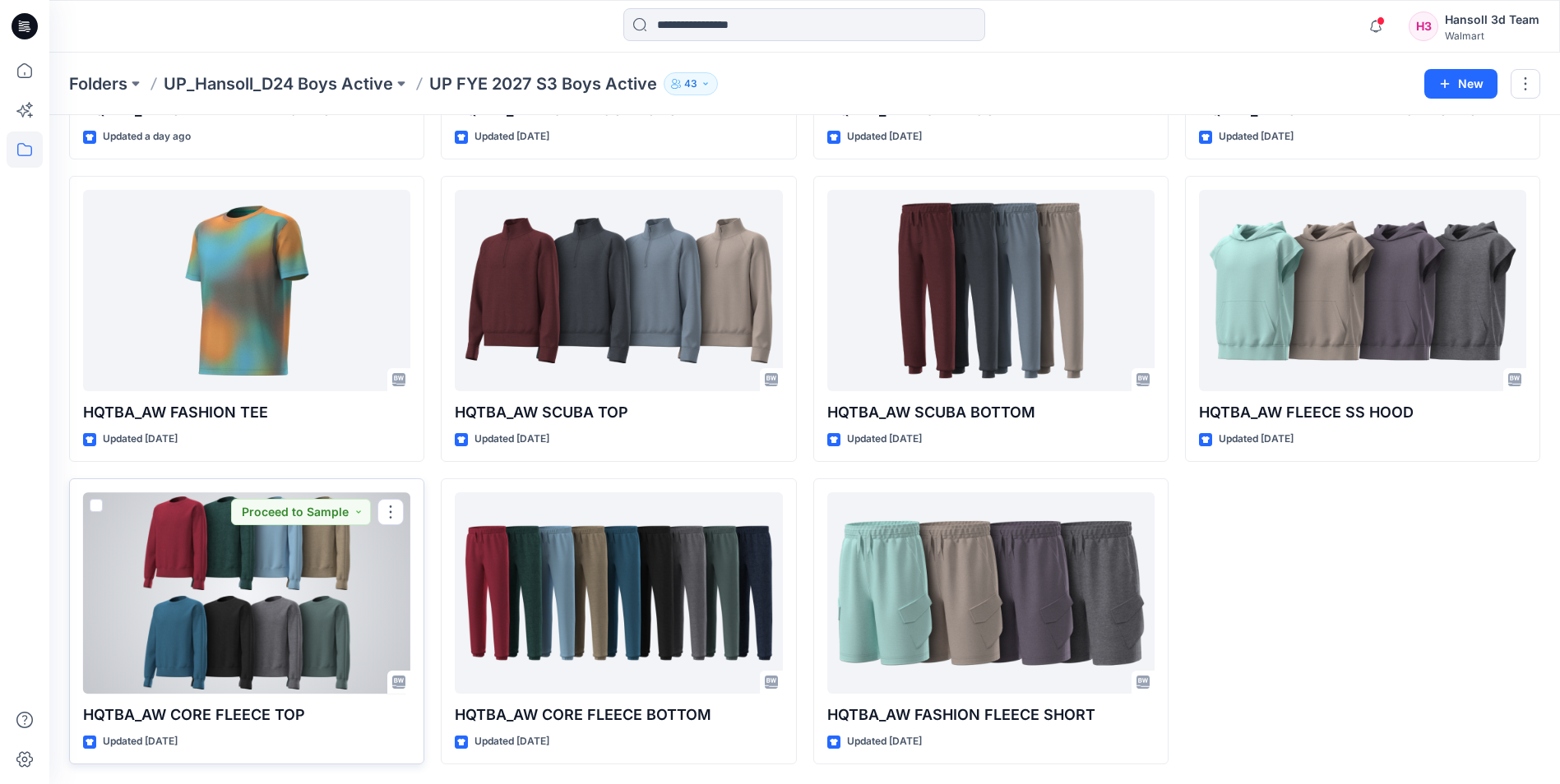
click at [267, 650] on div at bounding box center [247, 592] width 328 height 201
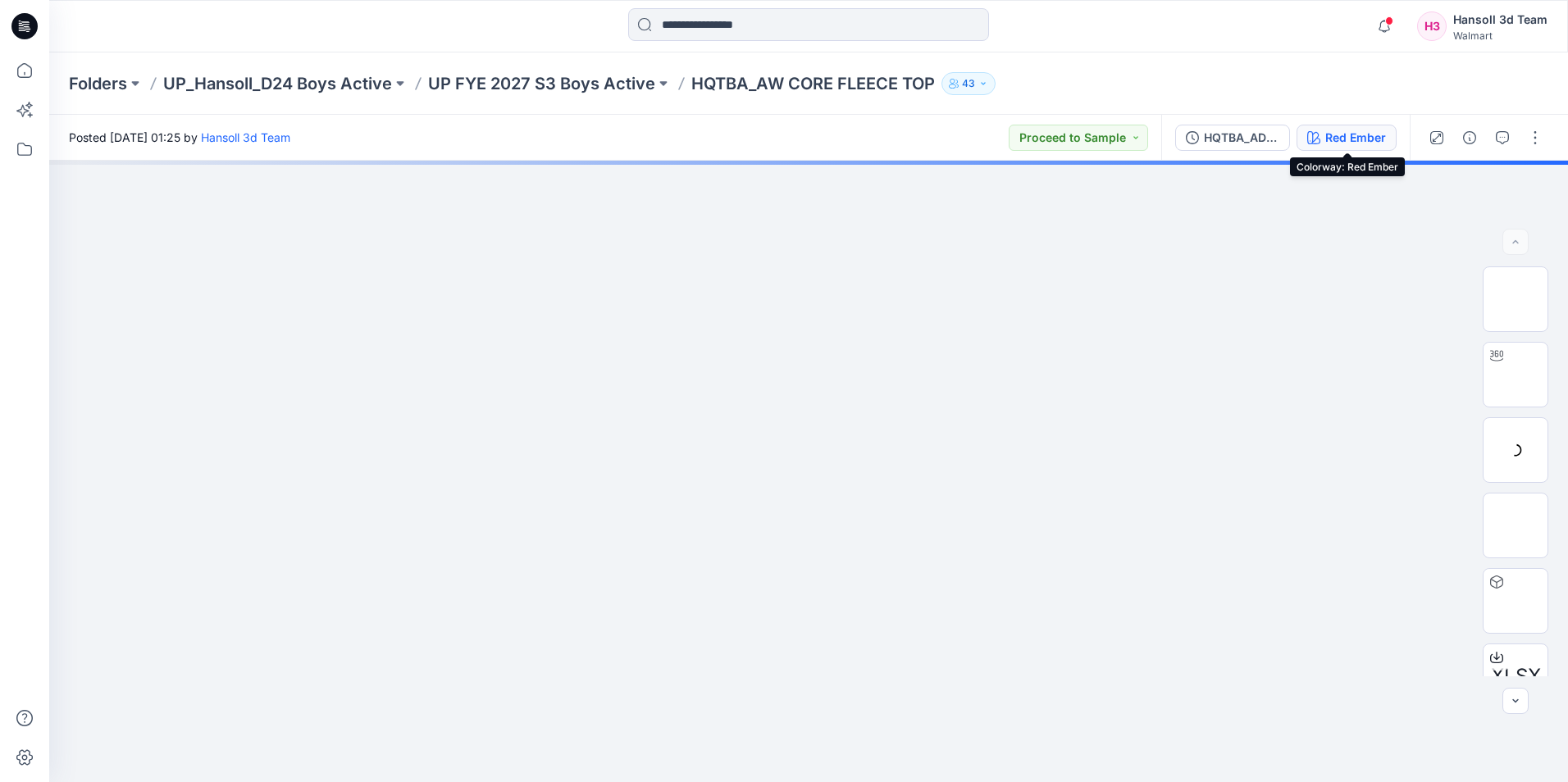
click at [1306, 134] on button "Red Ember" at bounding box center [1347, 137] width 100 height 26
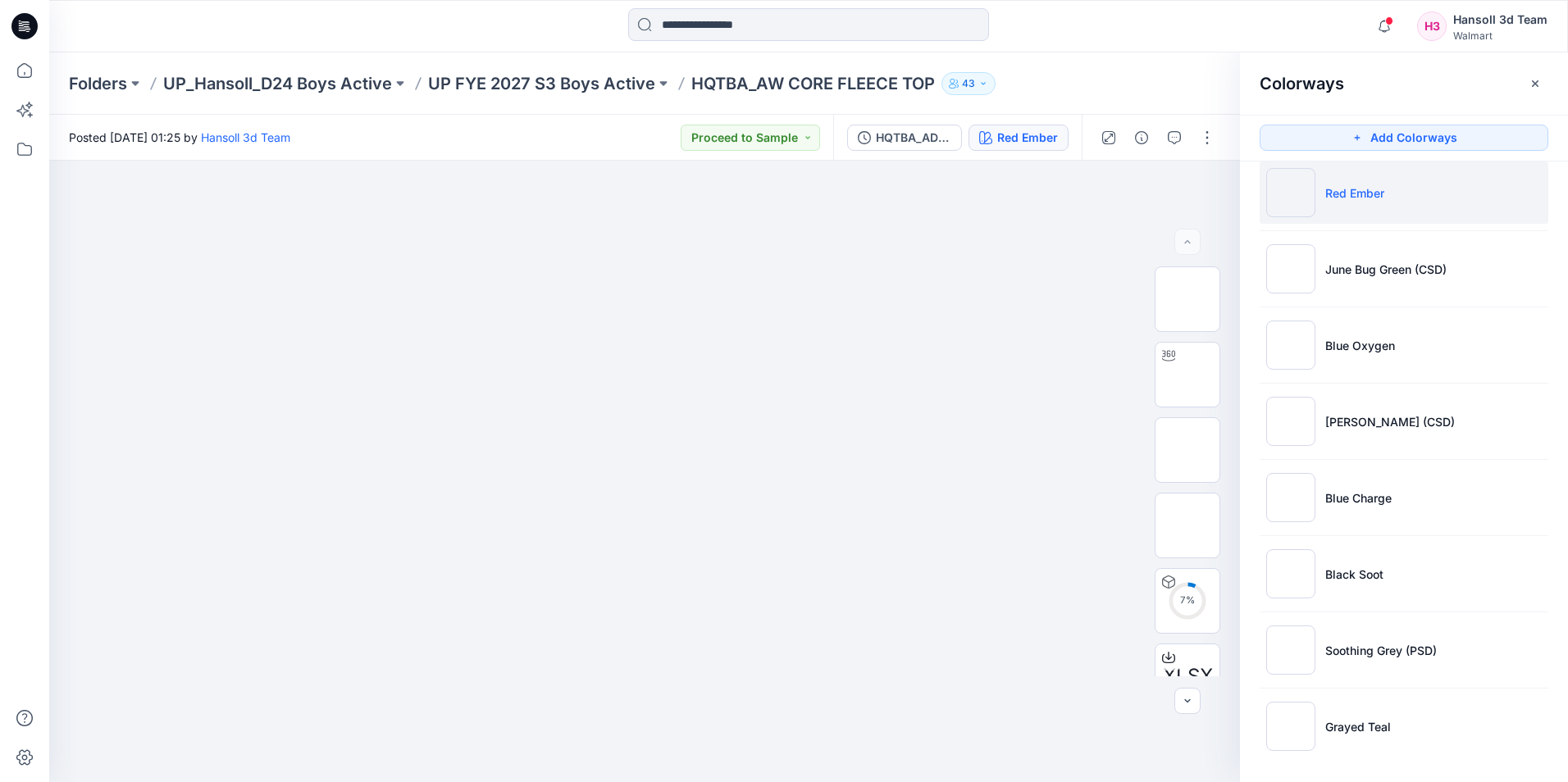
scroll to position [21, 0]
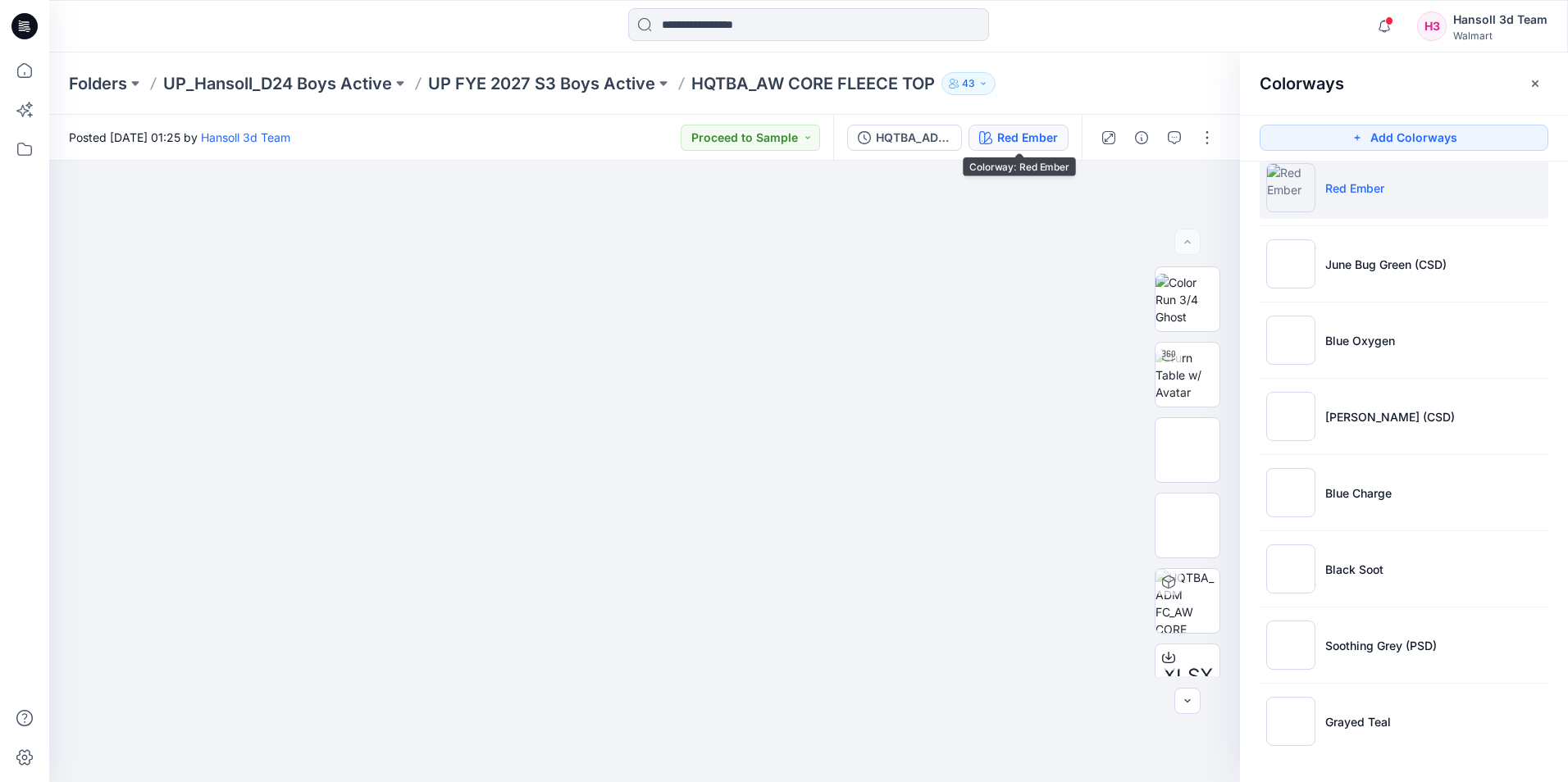
click at [1097, 85] on div "Folders UP_Hansoll_D24 Boys Active UP FYE 2027 S3 Boys Active HQTBA_AW CORE FLE…" at bounding box center [744, 83] width 1352 height 23
